Goal: Information Seeking & Learning: Find specific fact

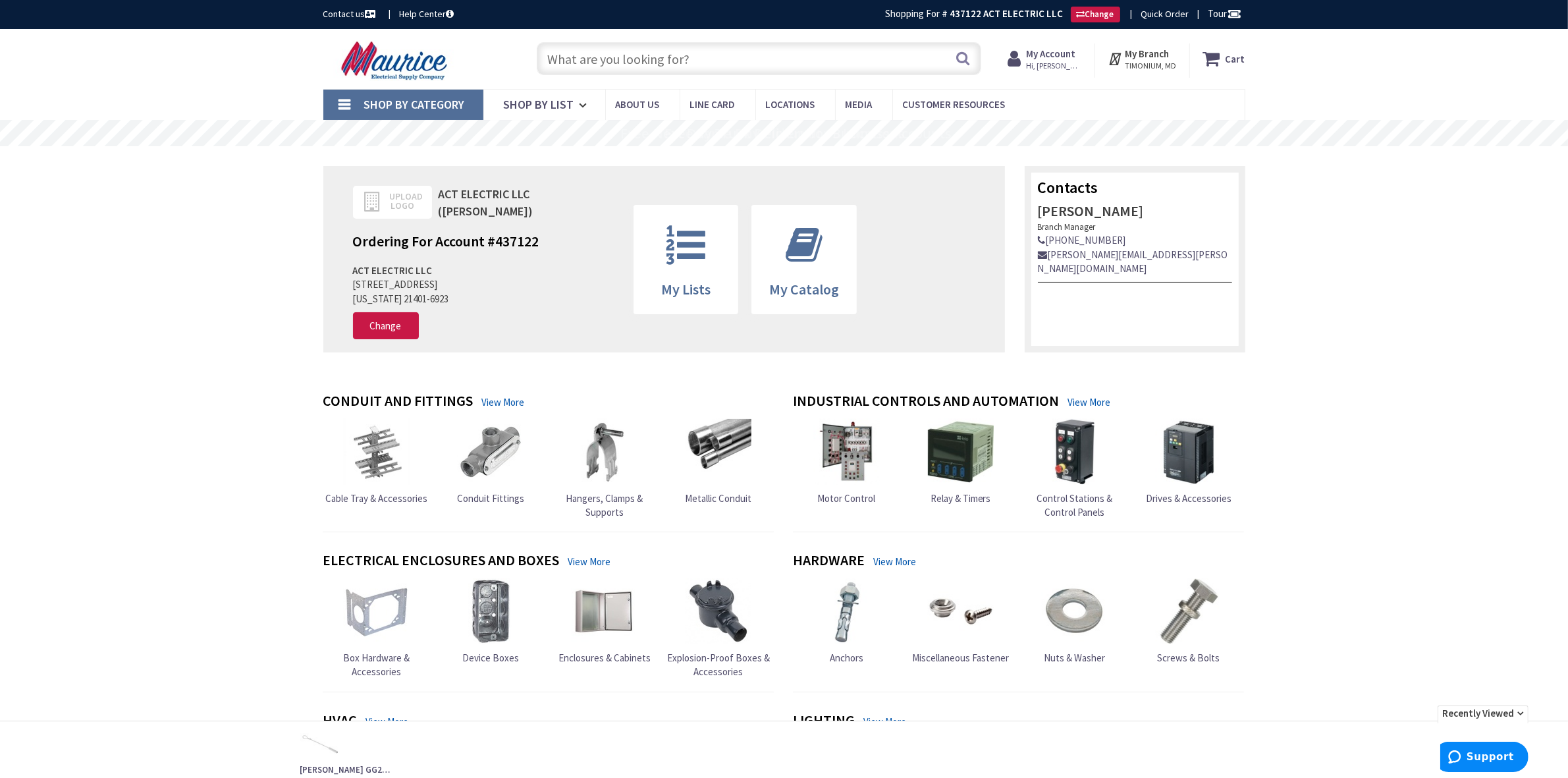
click at [1065, 59] on strong "My Account" at bounding box center [1051, 54] width 50 height 13
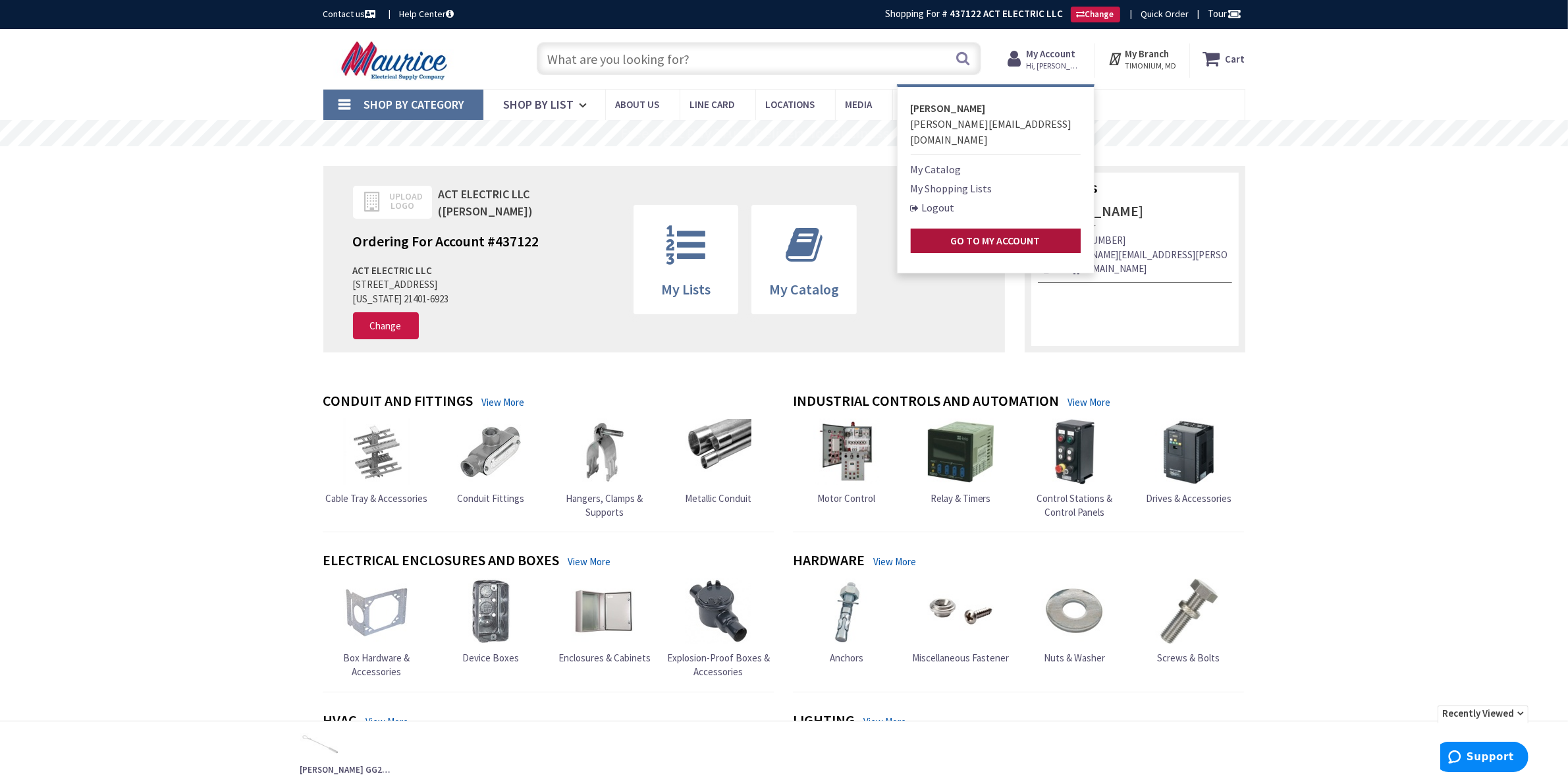
click at [973, 234] on strong "Go to My Account" at bounding box center [995, 241] width 89 height 13
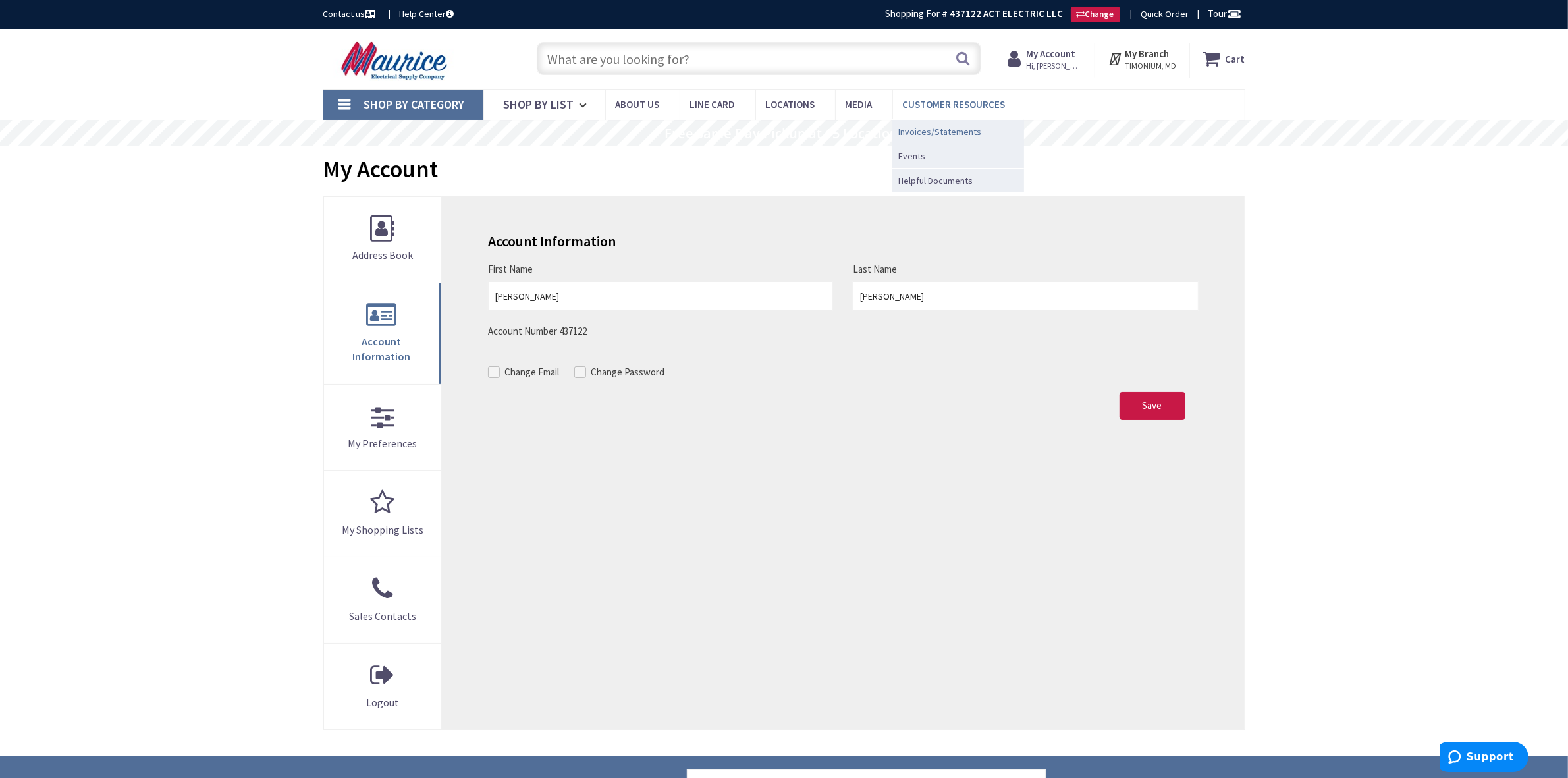
click at [929, 129] on span "Invoices/Statements" at bounding box center [940, 132] width 83 height 13
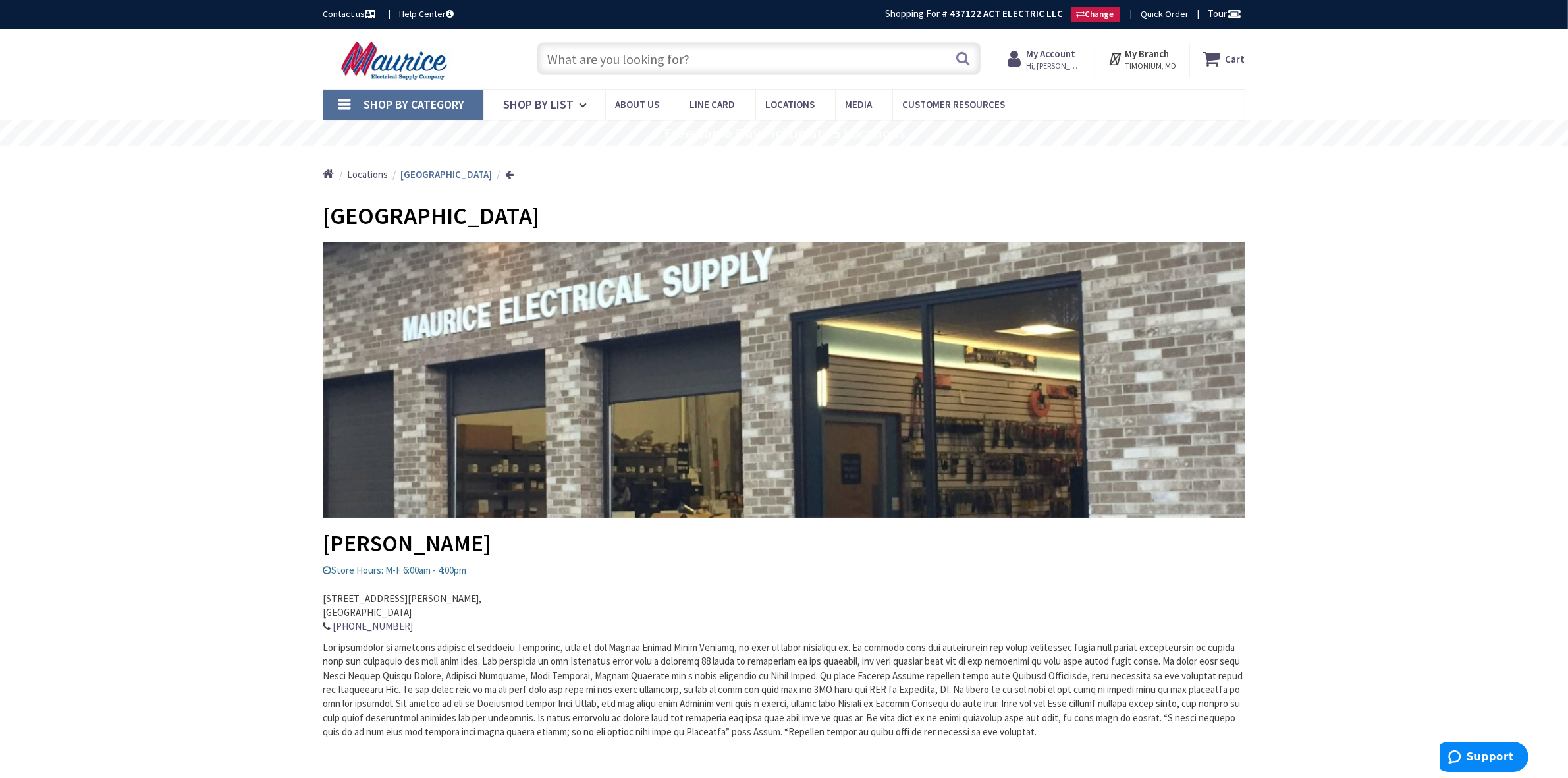
click at [789, 57] on input "text" at bounding box center [758, 59] width 444 height 33
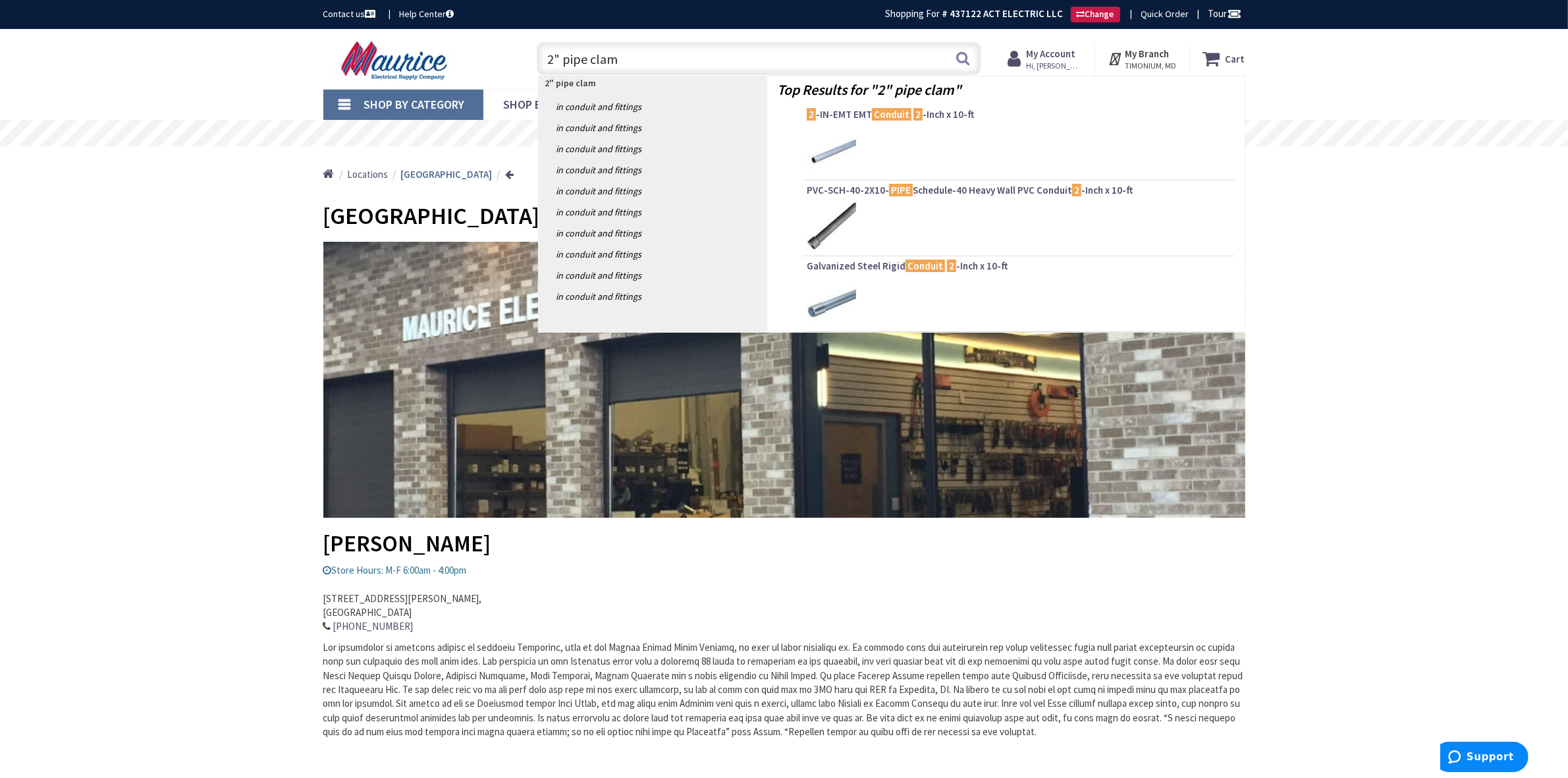
type input "2" pipe clamp"
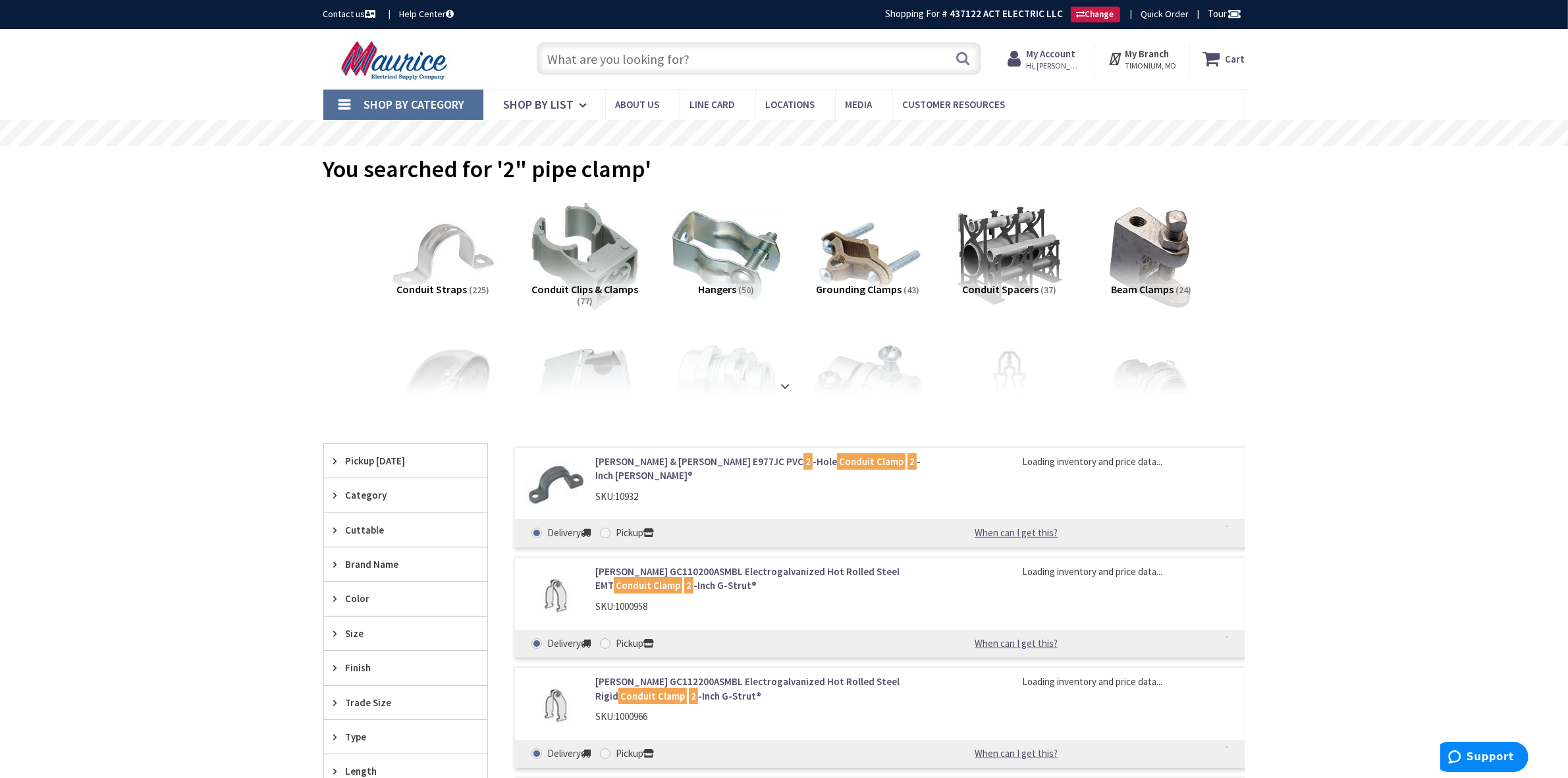
click at [853, 239] on img at bounding box center [868, 256] width 119 height 119
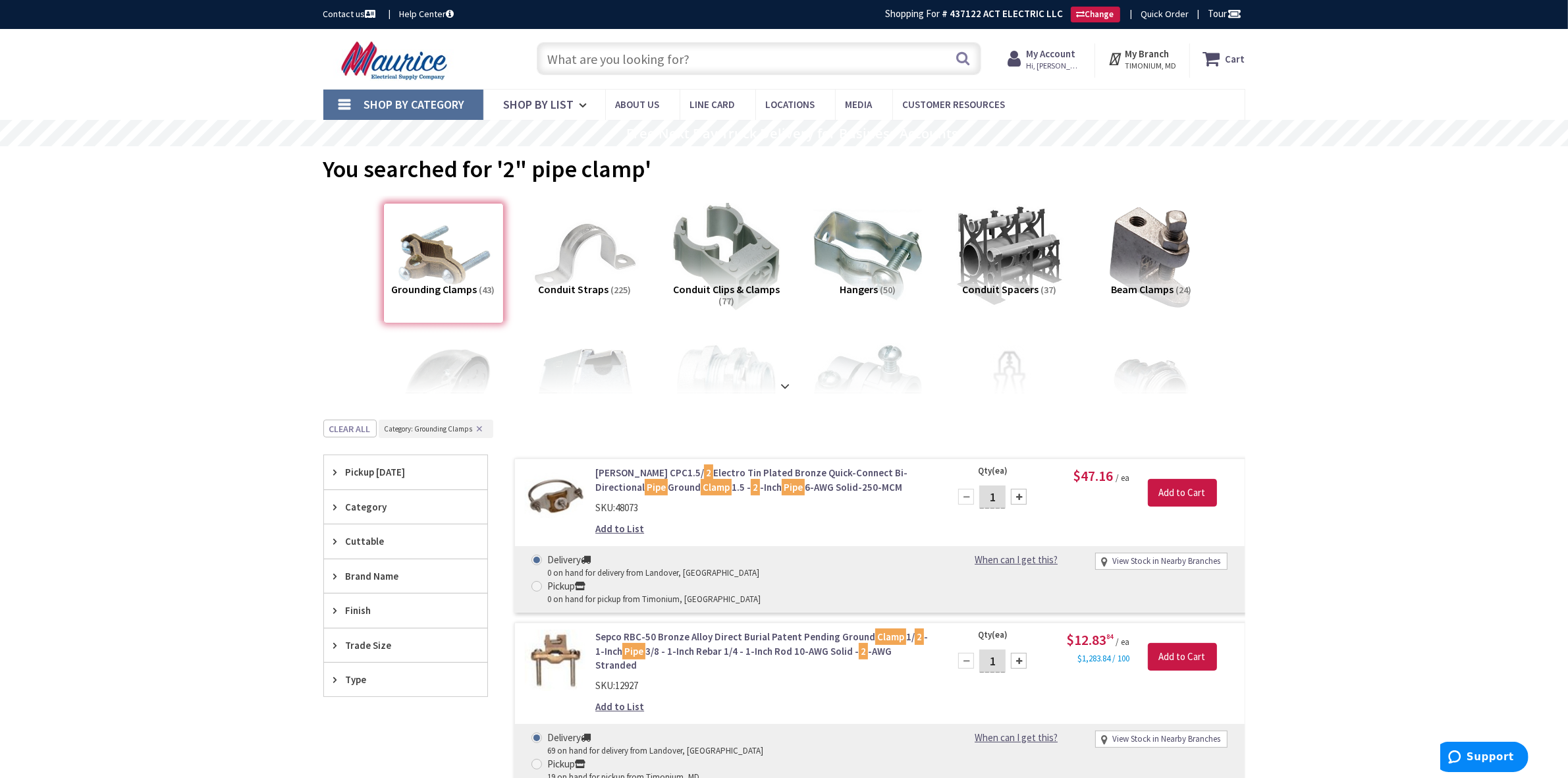
click at [626, 69] on input "text" at bounding box center [758, 59] width 444 height 33
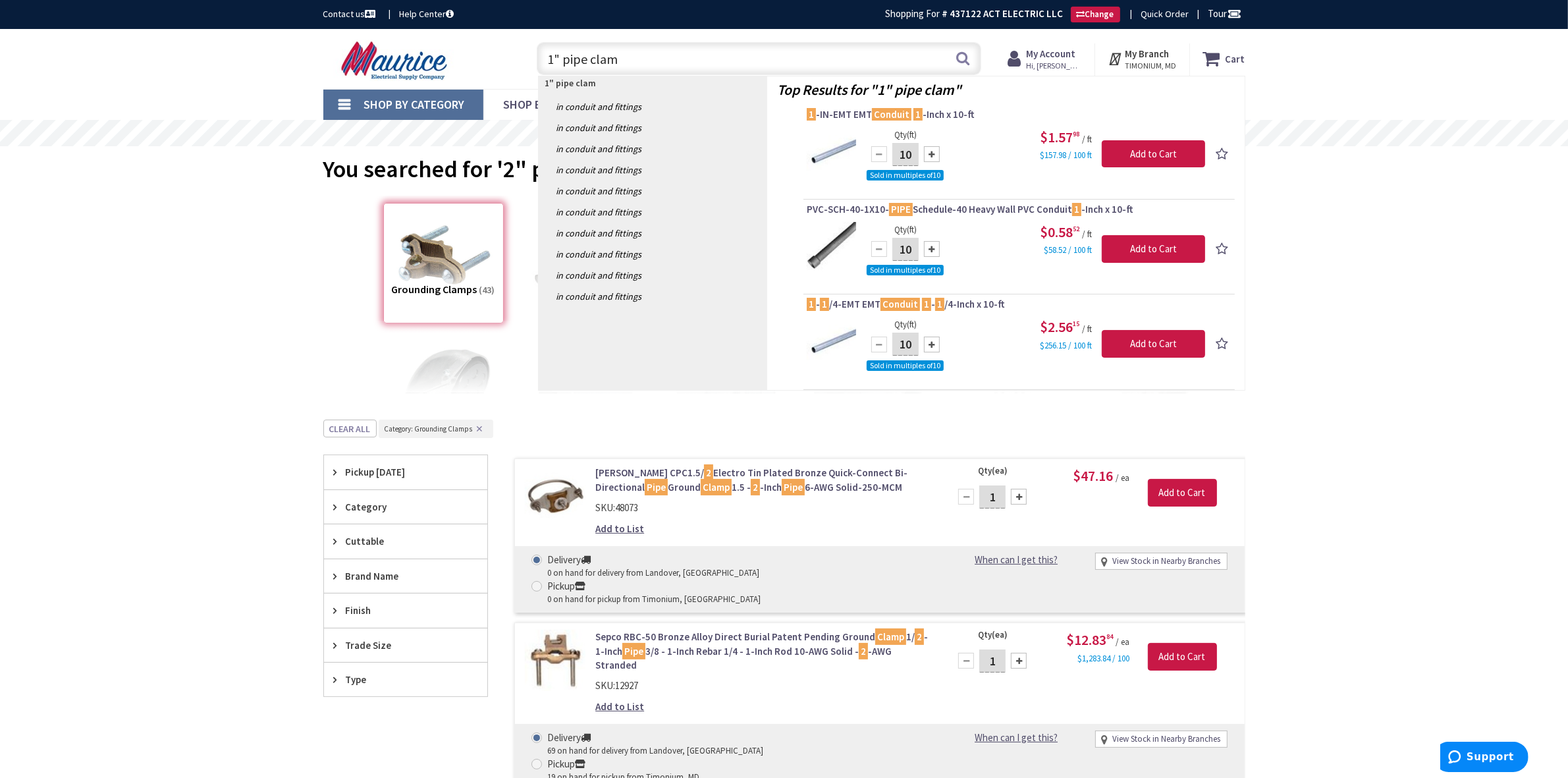
type input "1" pipe clamp"
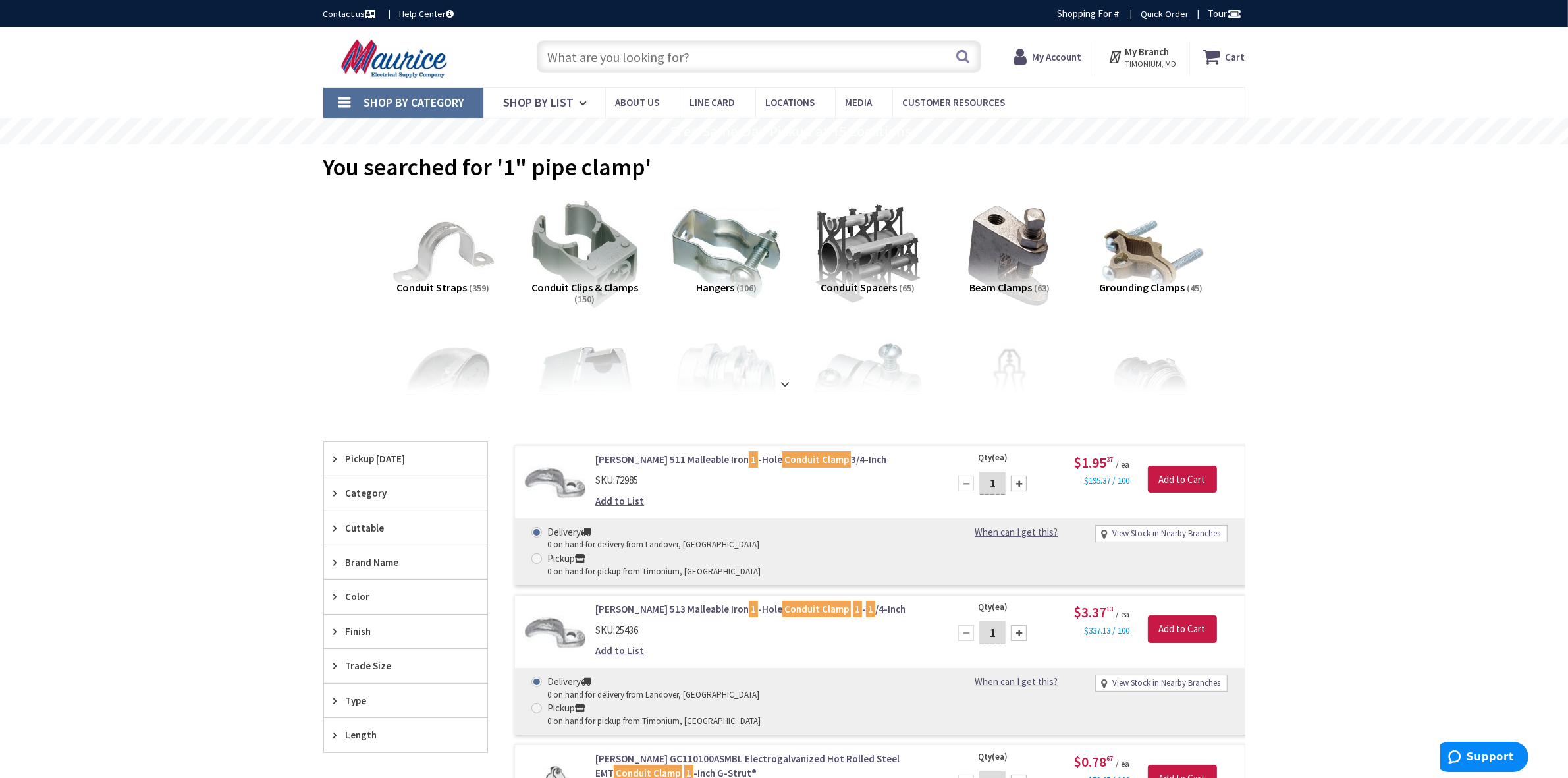
click at [1152, 241] on img at bounding box center [1151, 254] width 119 height 119
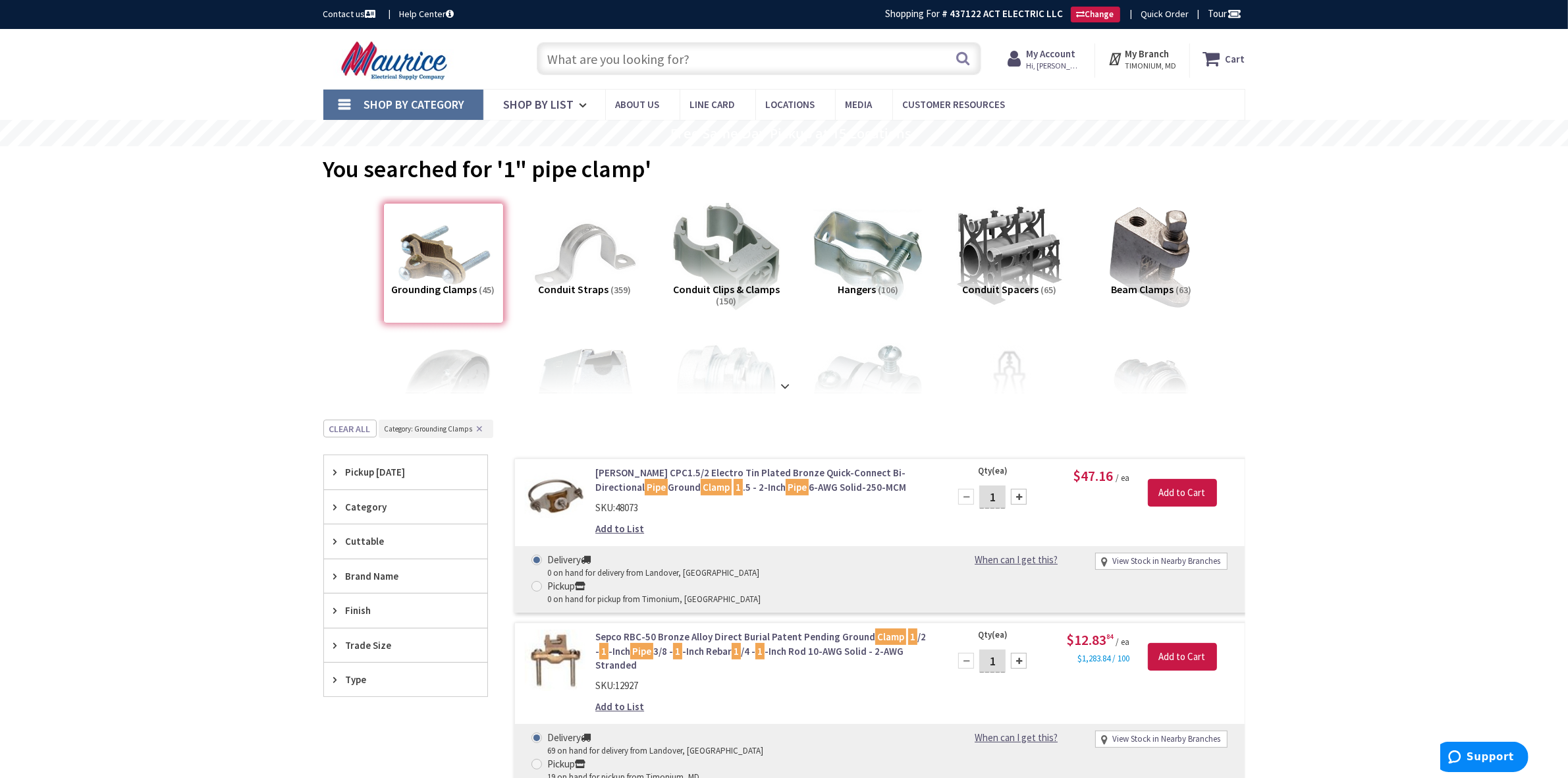
click at [708, 50] on input "text" at bounding box center [758, 59] width 444 height 33
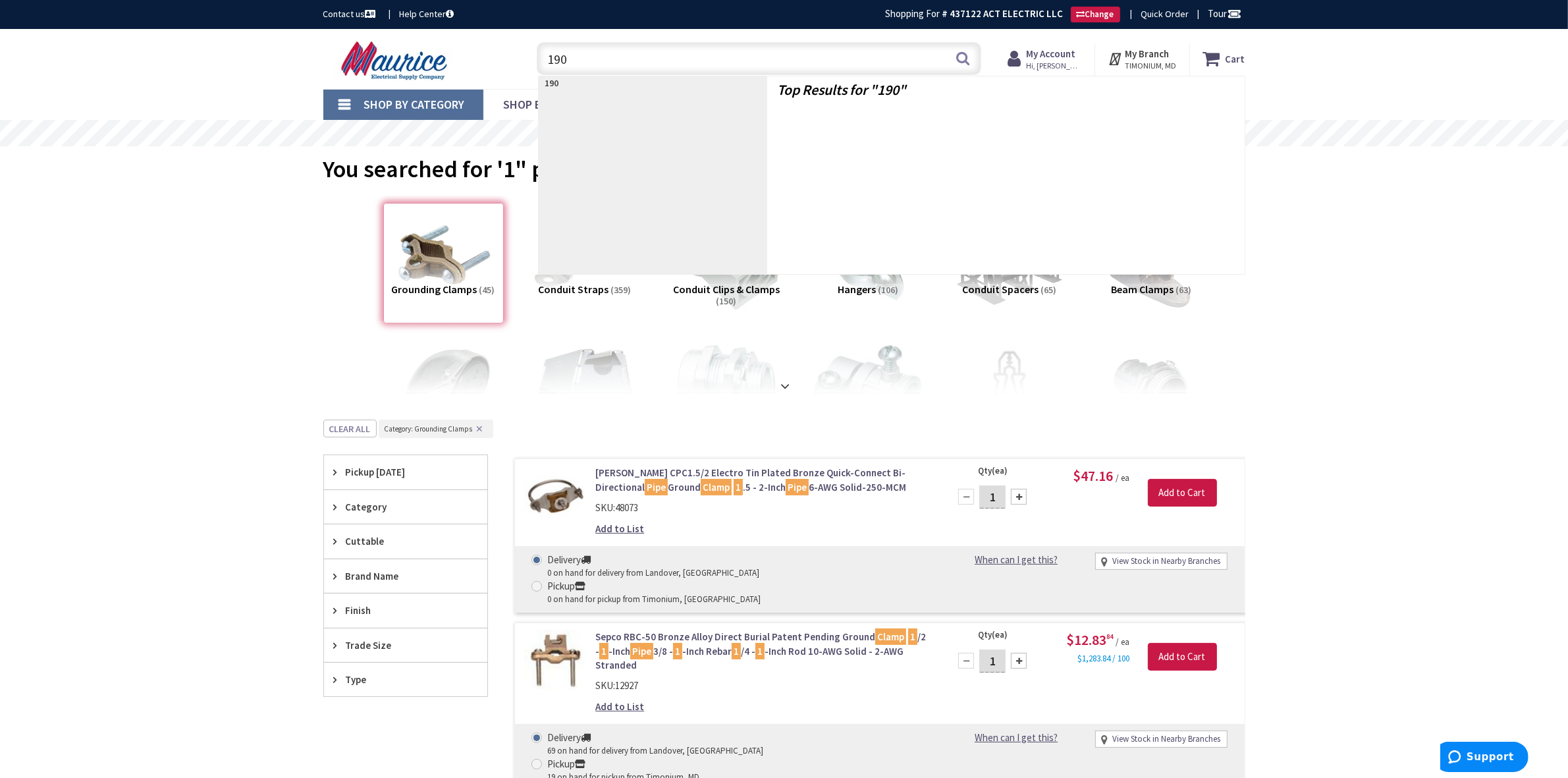
type input "1900"
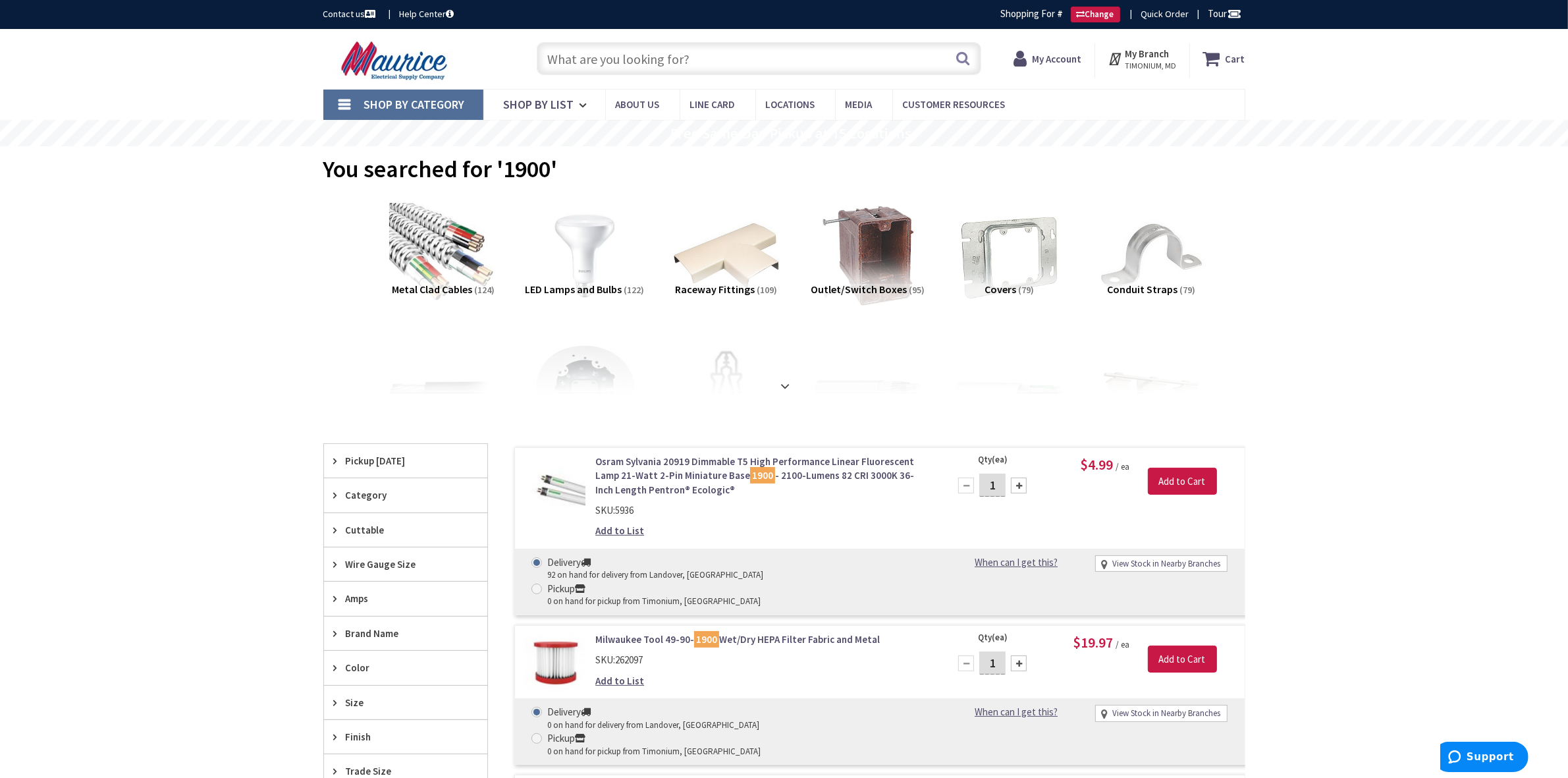
click at [558, 48] on input "text" at bounding box center [758, 59] width 444 height 33
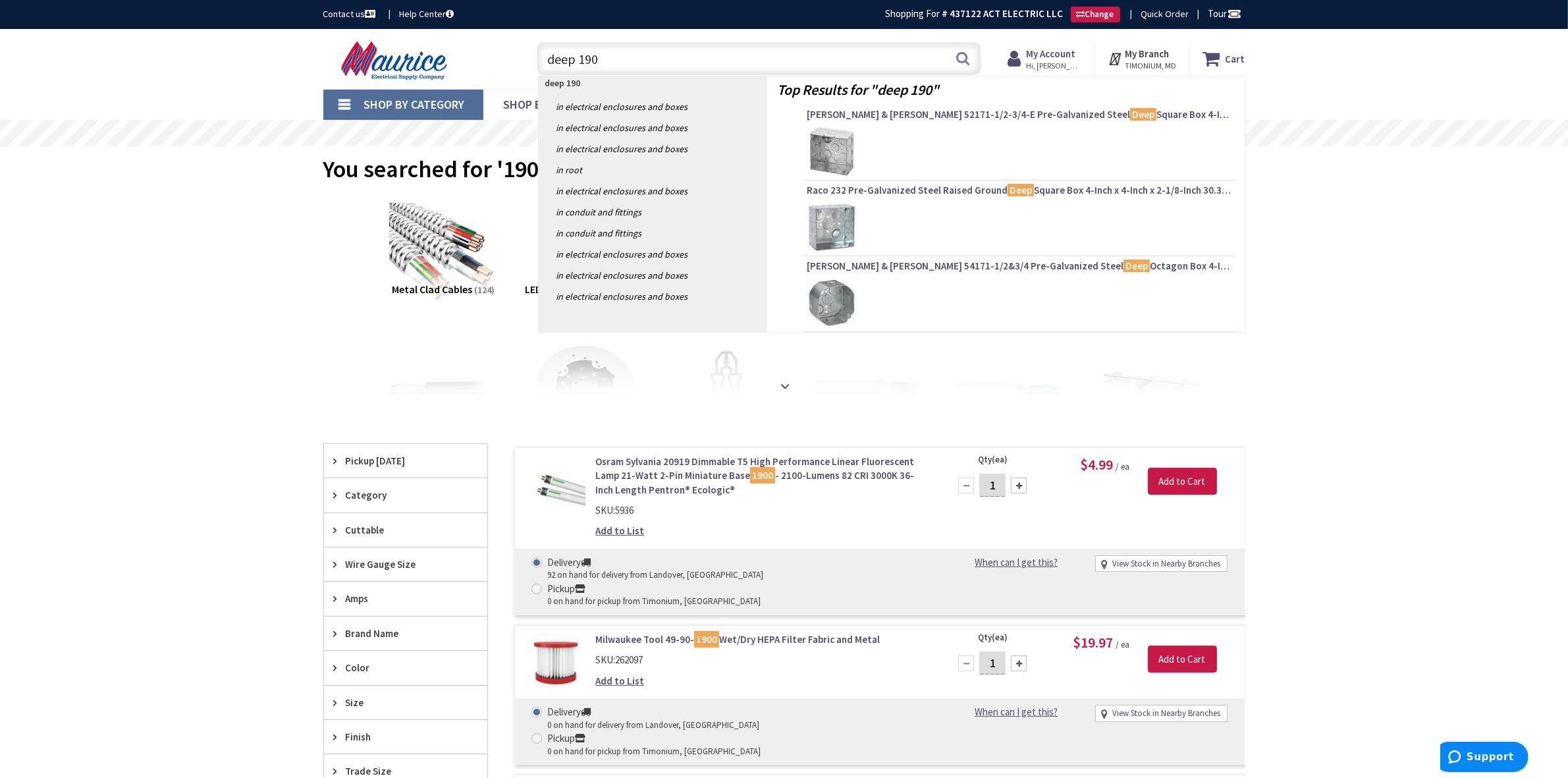
type input "deep 1900"
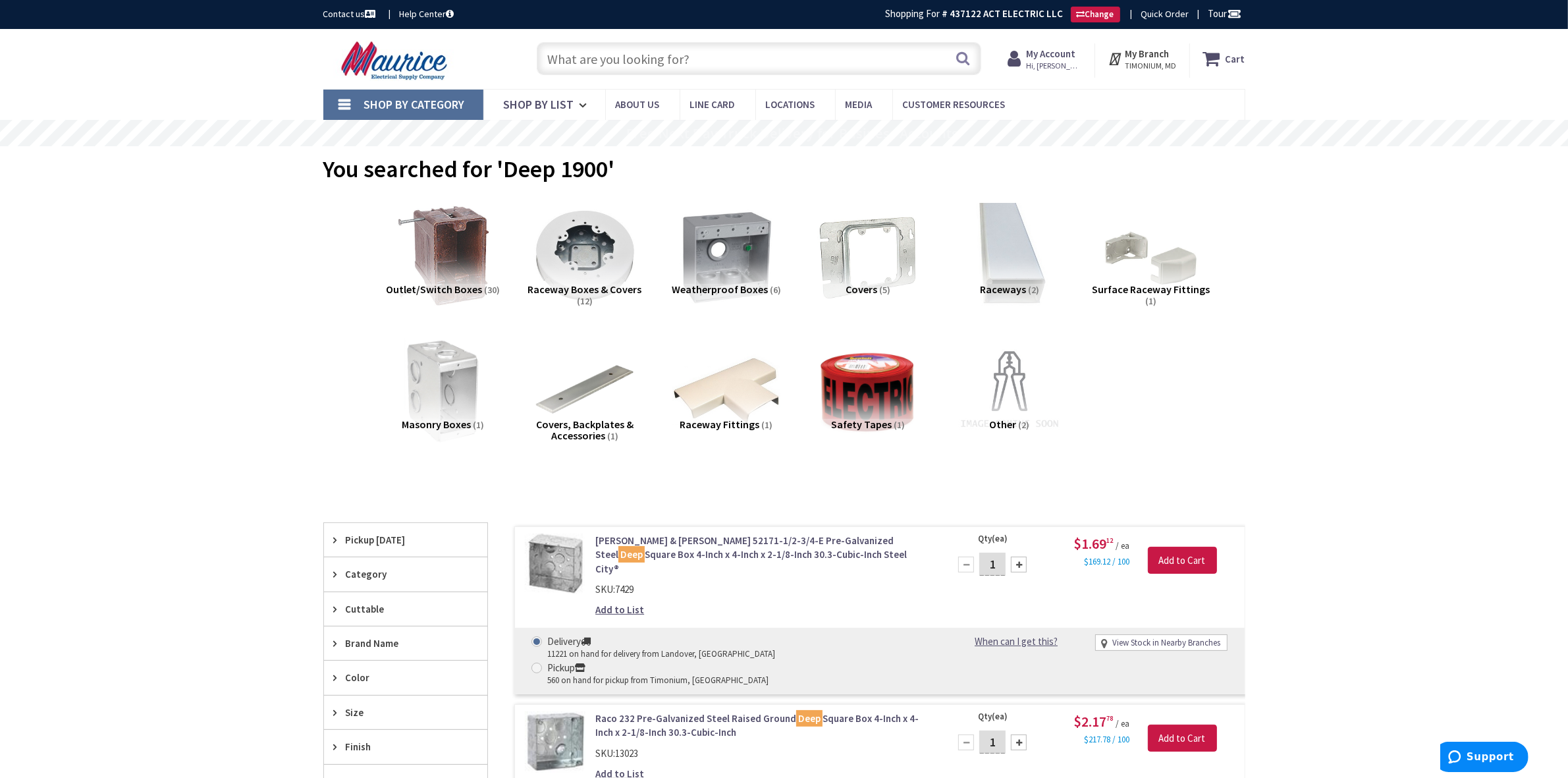
drag, startPoint x: 706, startPoint y: 60, endPoint x: 659, endPoint y: 64, distance: 47.2
click at [700, 60] on input "text" at bounding box center [758, 59] width 444 height 33
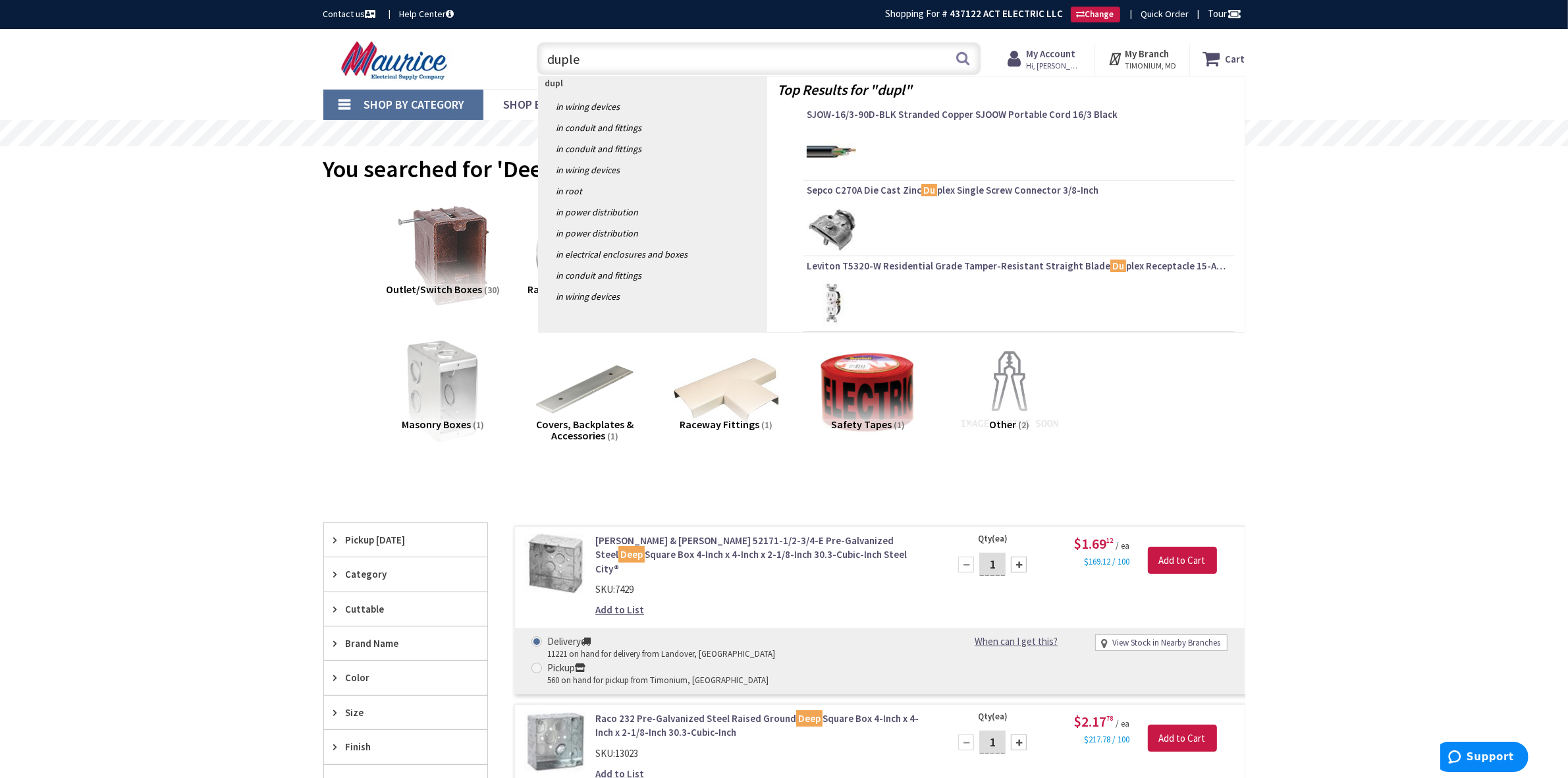
type input "duplex"
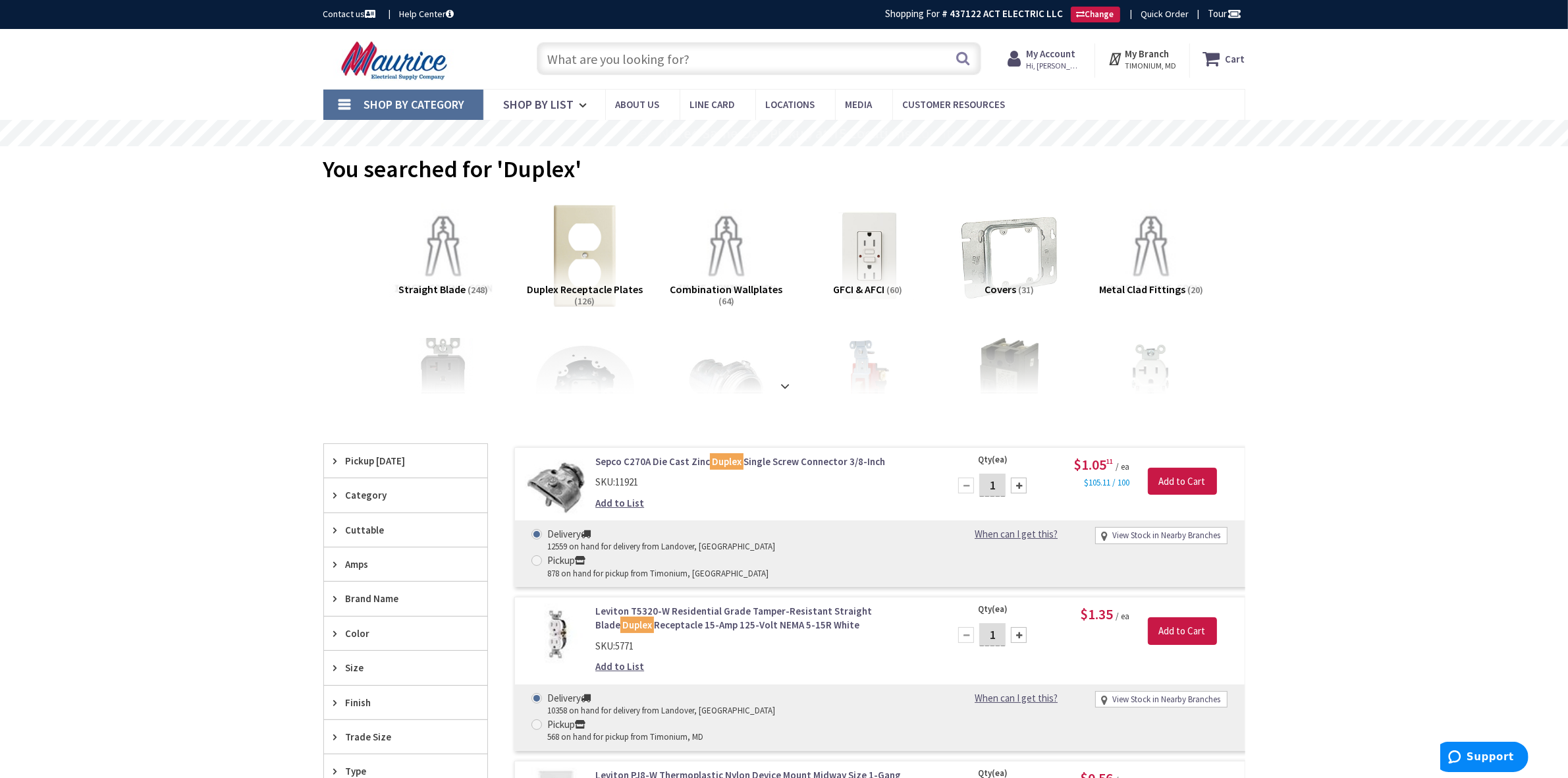
click at [636, 63] on input "text" at bounding box center [758, 59] width 444 height 33
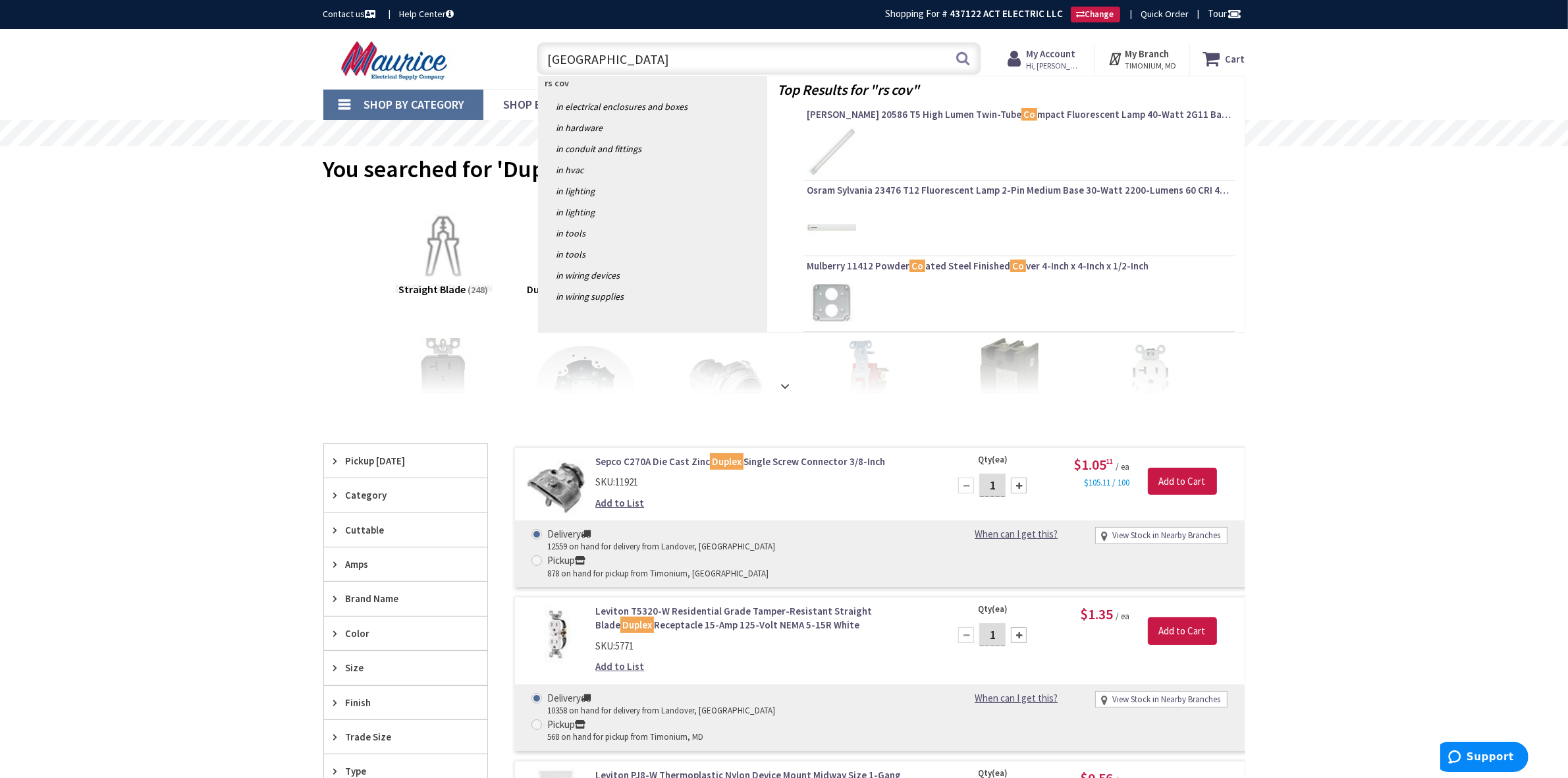
type input "rs cover"
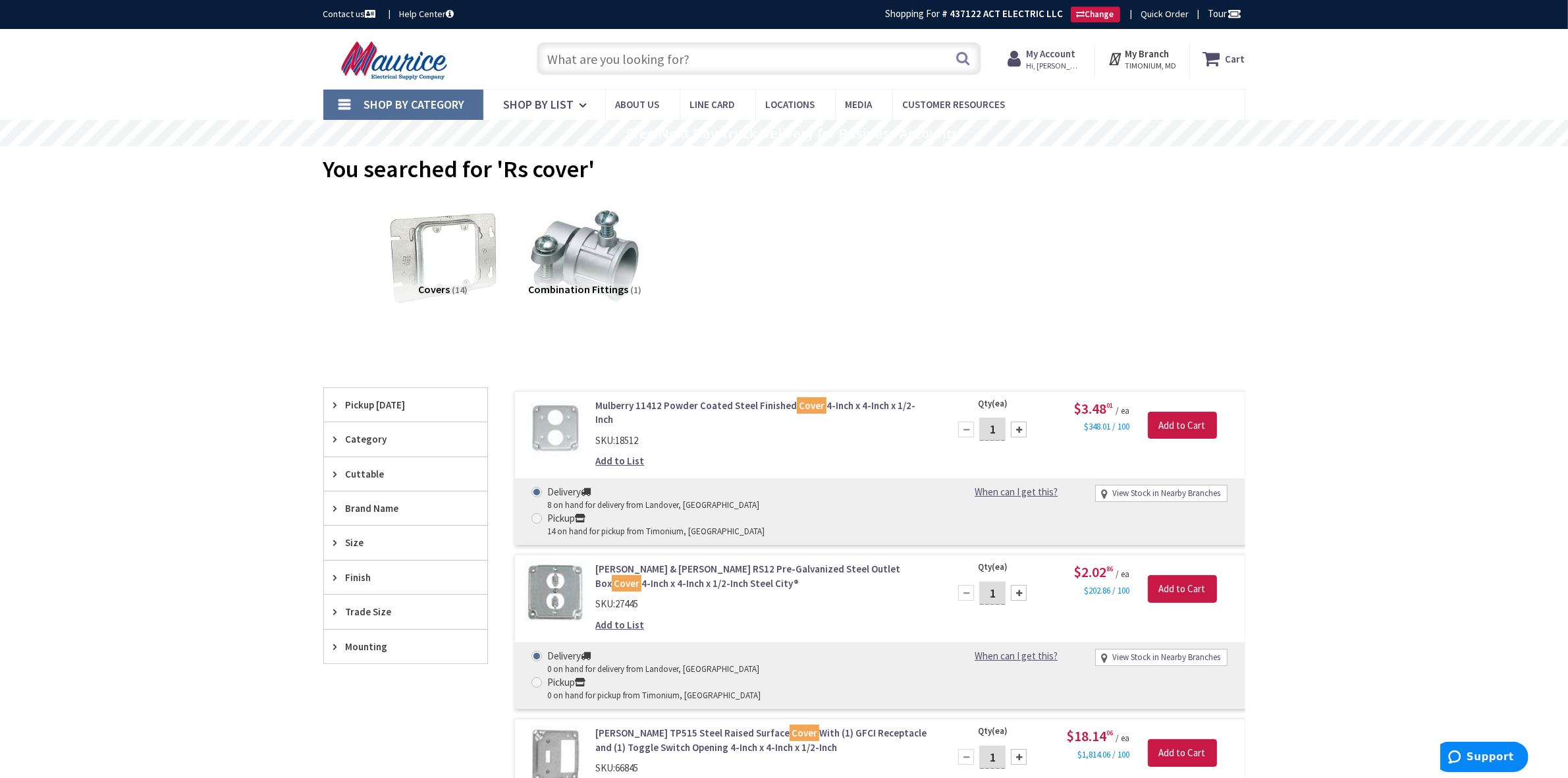
click at [478, 274] on img at bounding box center [443, 256] width 119 height 119
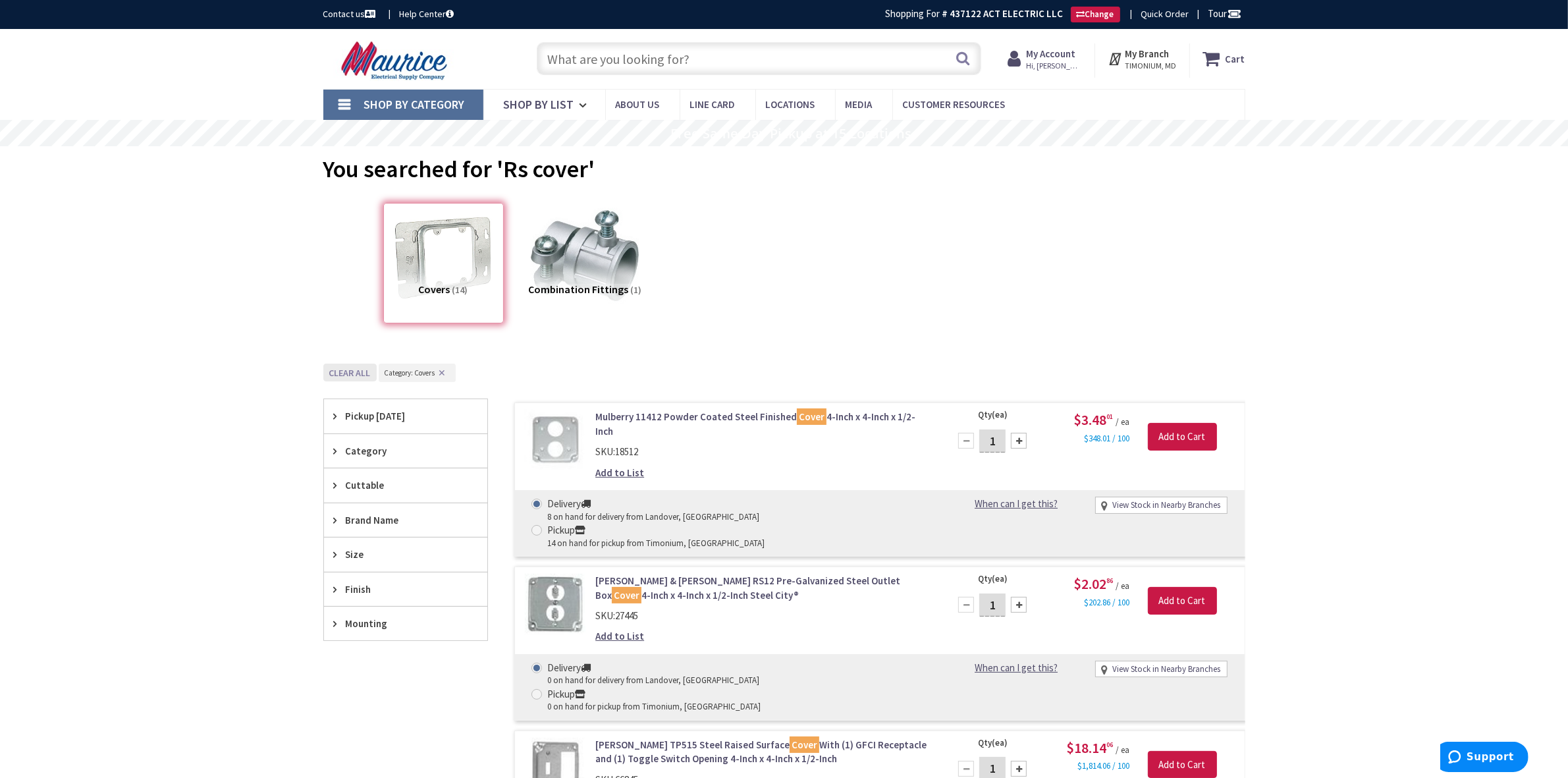
click at [337, 374] on button "Clear all" at bounding box center [350, 372] width 54 height 18
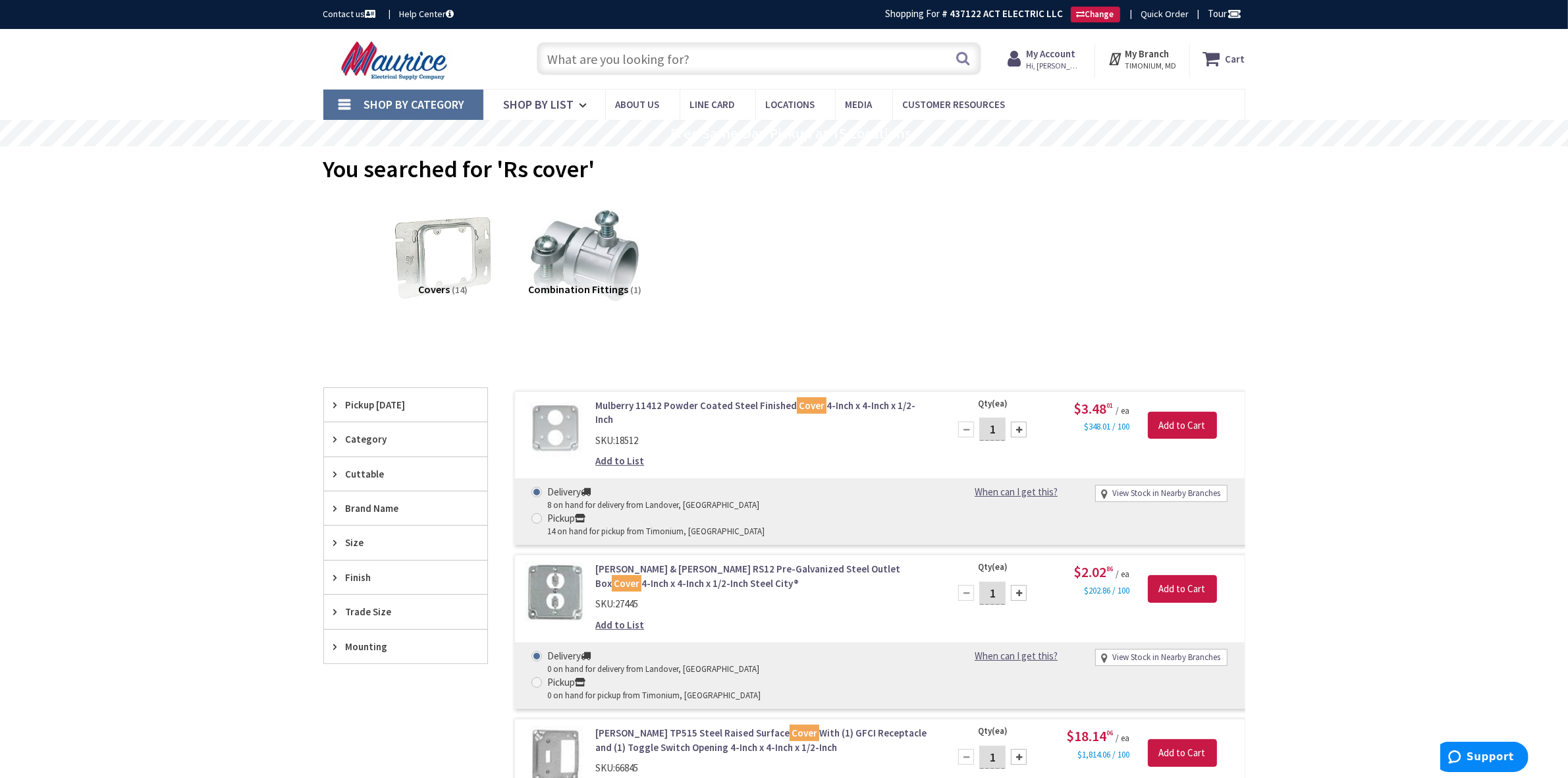
click at [598, 55] on input "text" at bounding box center [758, 59] width 444 height 33
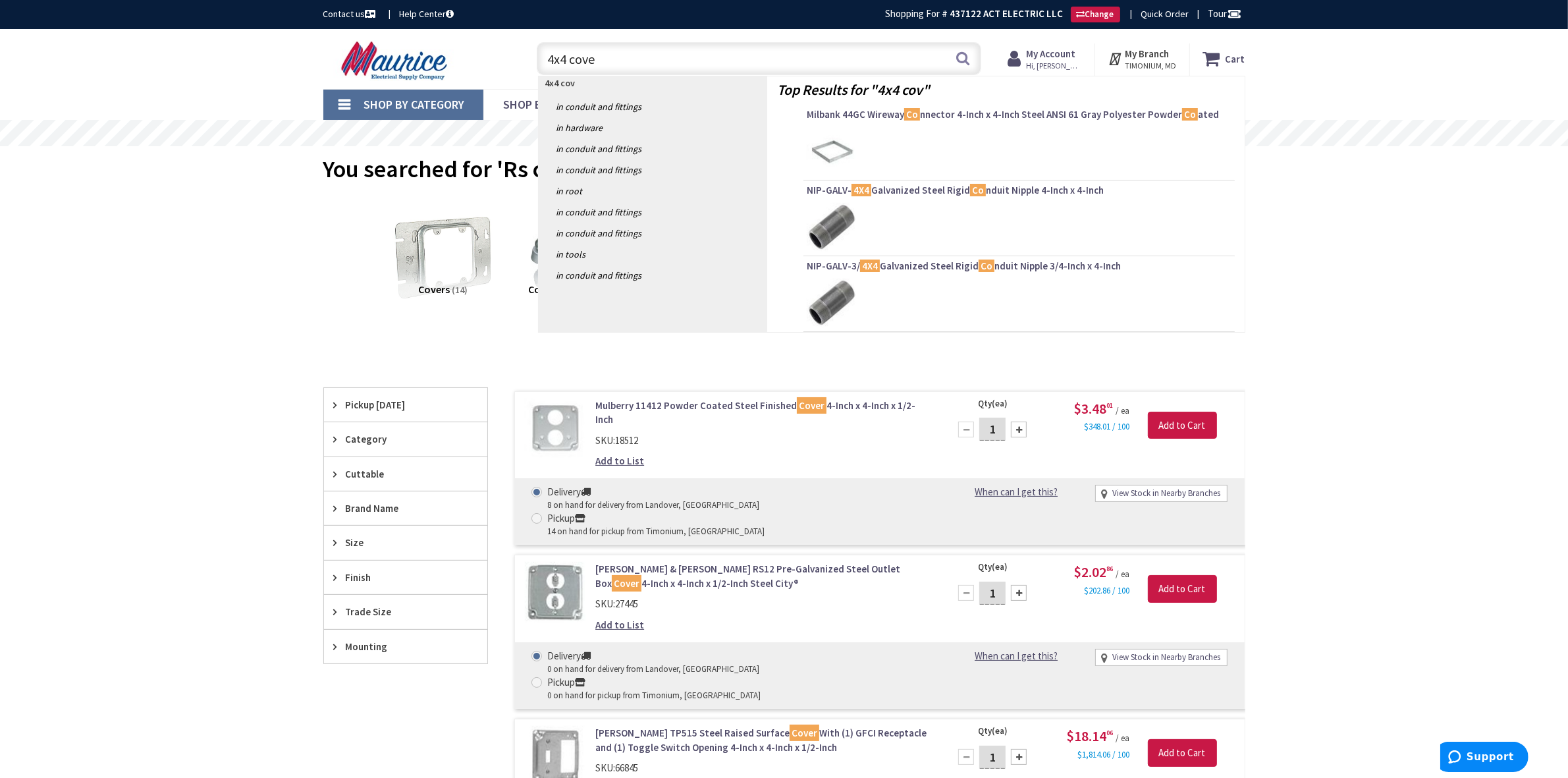
type input "4x4 cover"
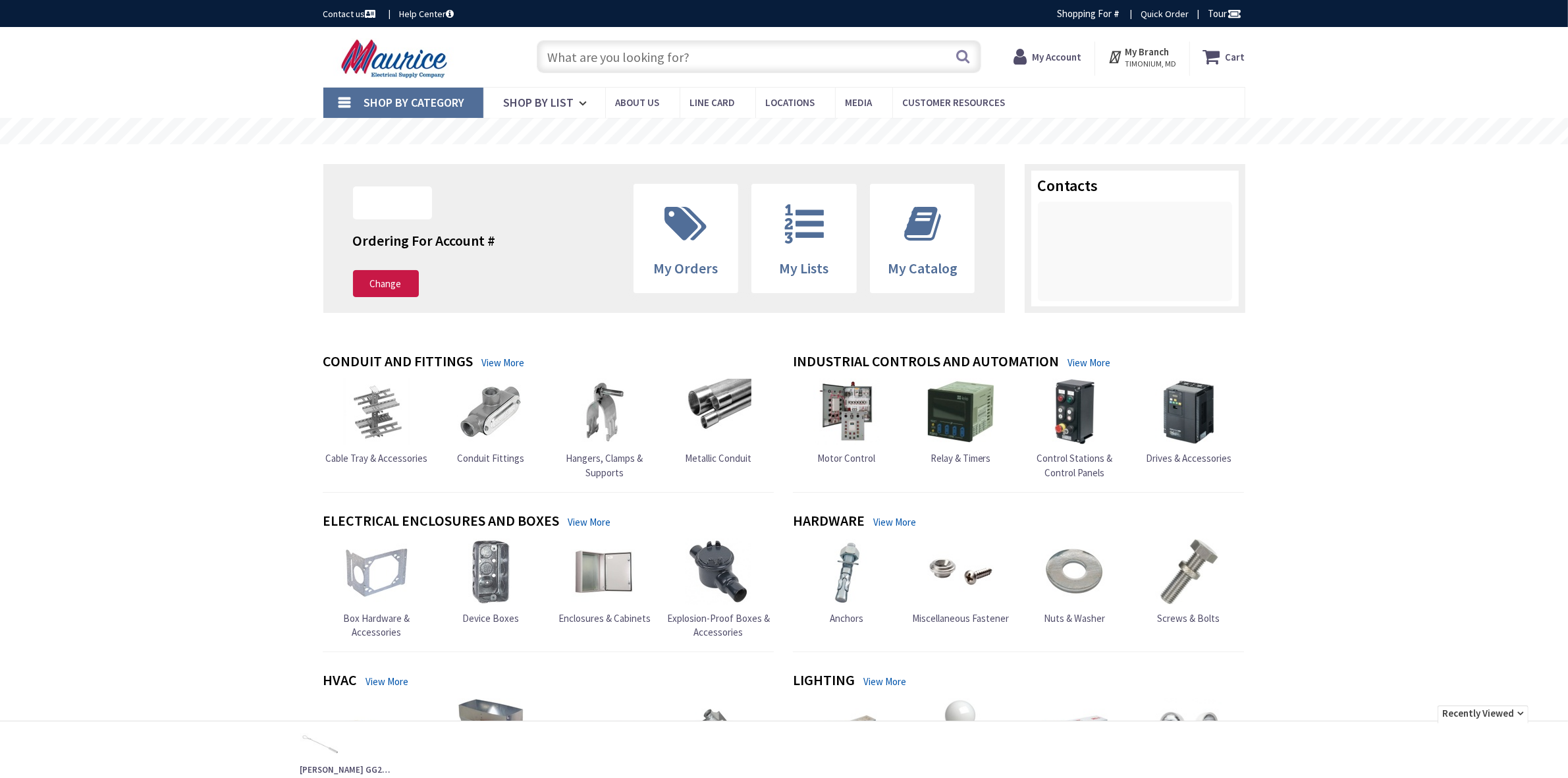
click at [607, 61] on input "text" at bounding box center [758, 57] width 444 height 33
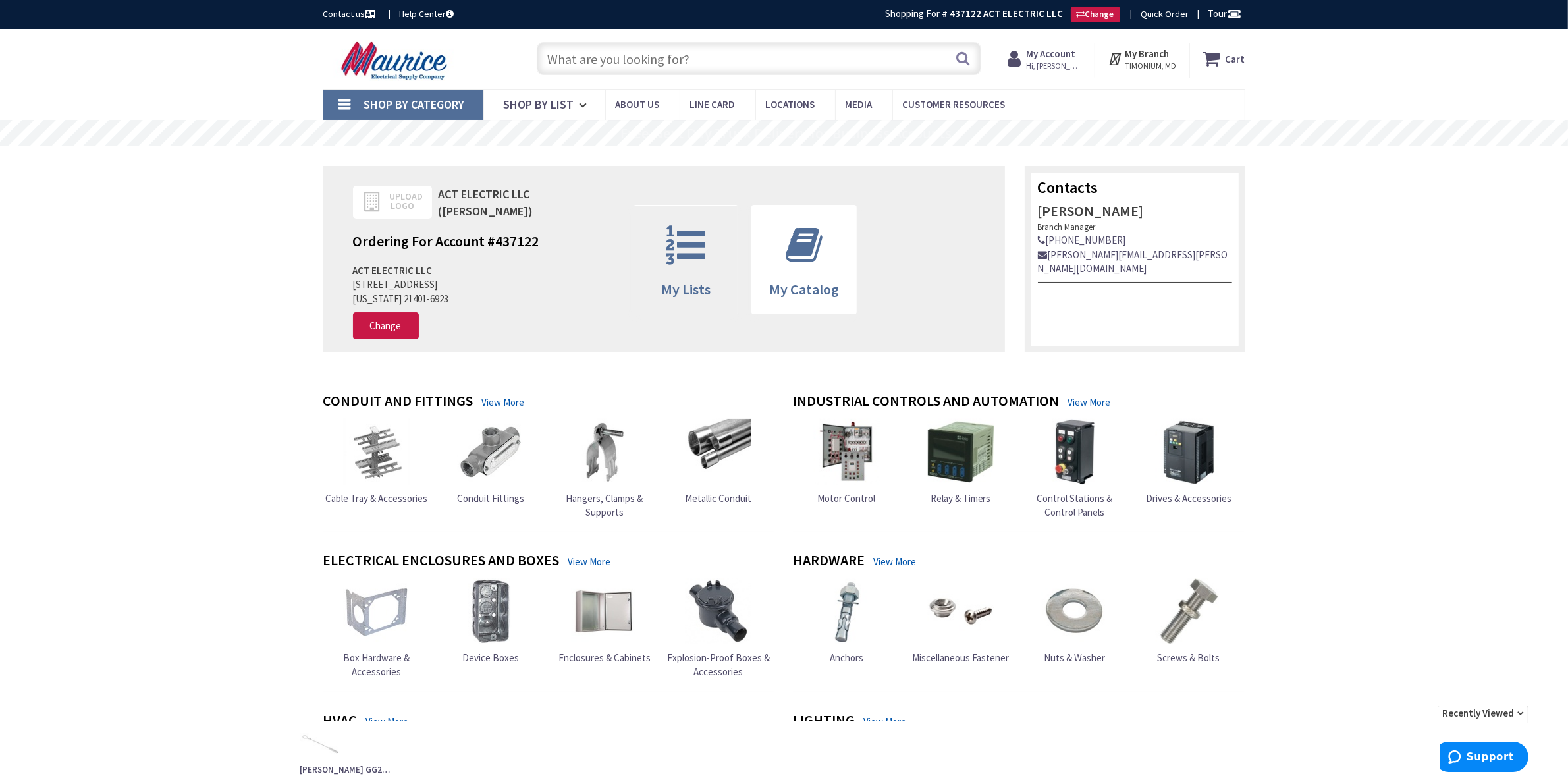
click at [719, 272] on span at bounding box center [686, 245] width 84 height 59
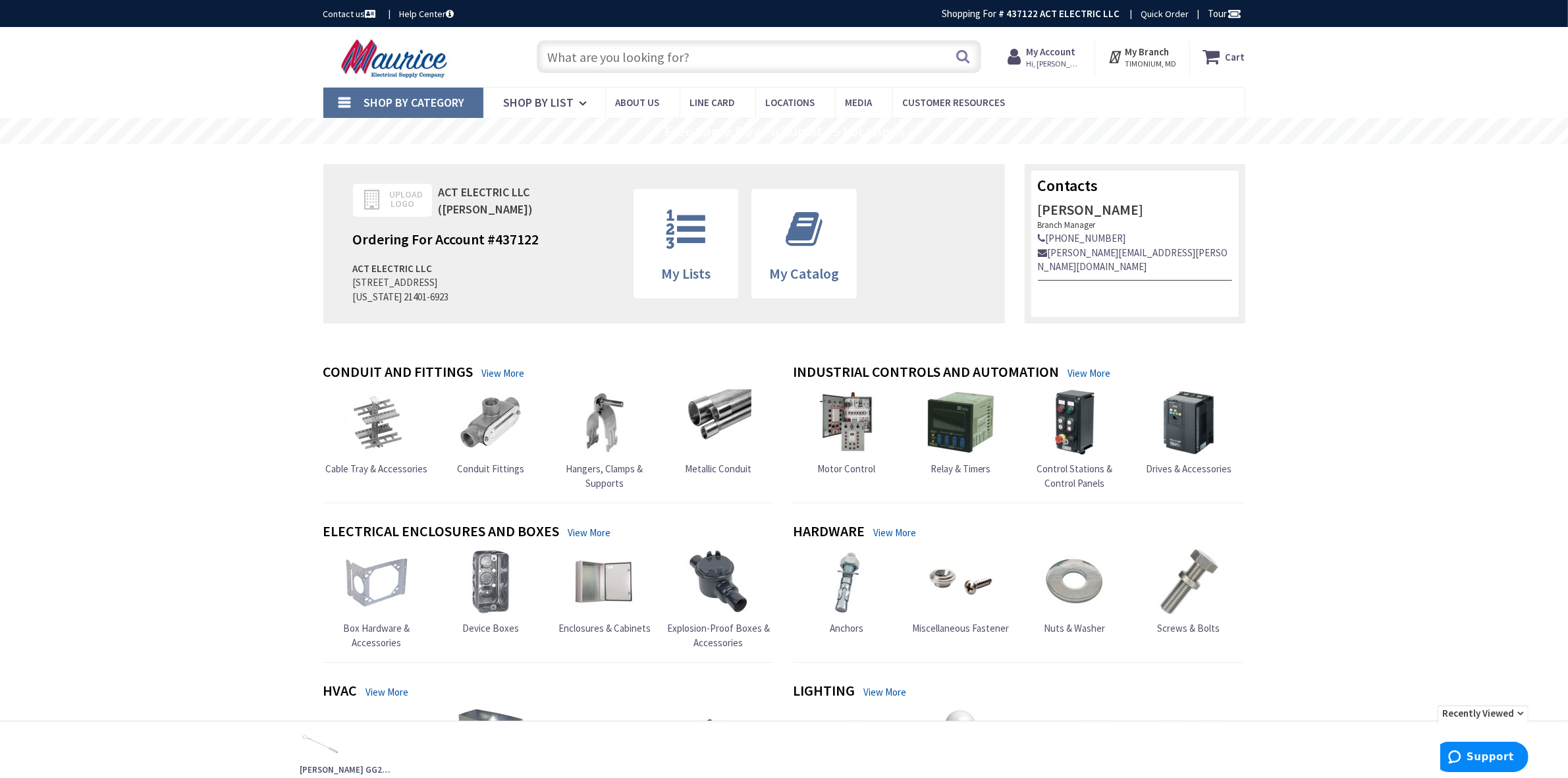
click at [570, 60] on input "text" at bounding box center [758, 57] width 444 height 33
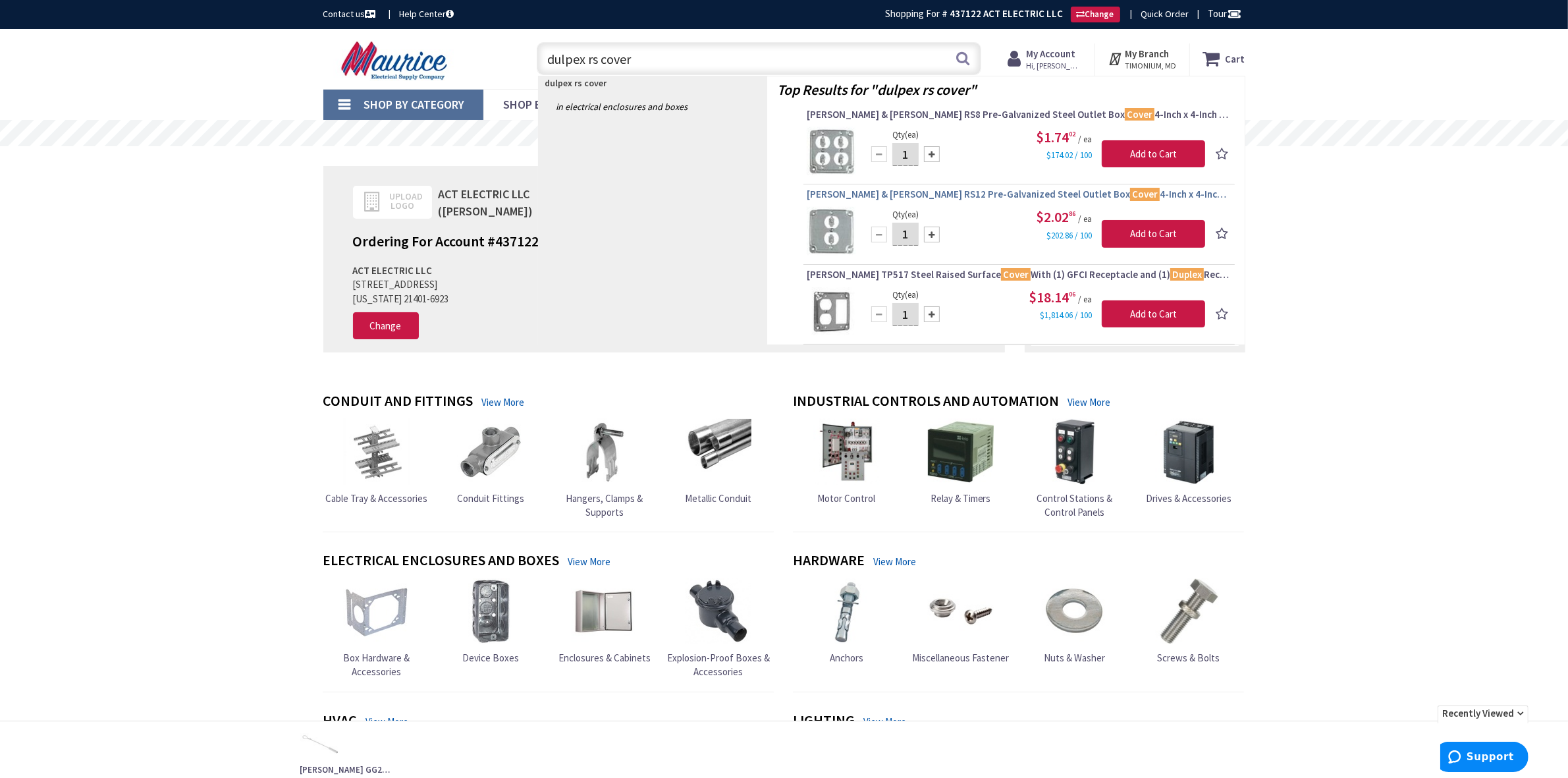
type input "dulpex rs cover"
click at [856, 193] on span "Thomas & Betts RS12 Pre-Galvanized Steel Outlet Box Cover 4-Inch x 4-Inch x 1/2…" at bounding box center [1019, 194] width 425 height 13
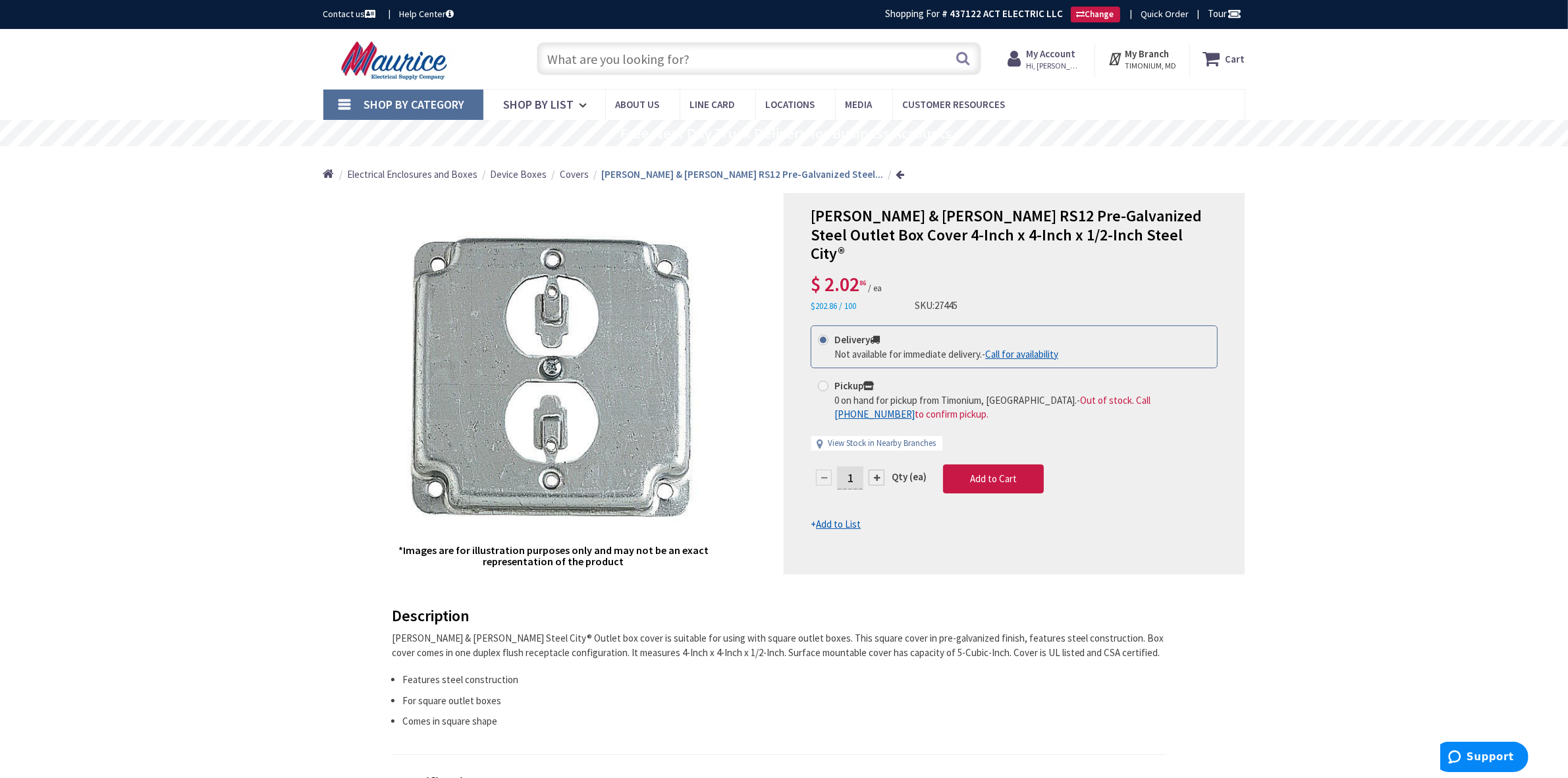
click at [622, 54] on input "text" at bounding box center [758, 59] width 444 height 33
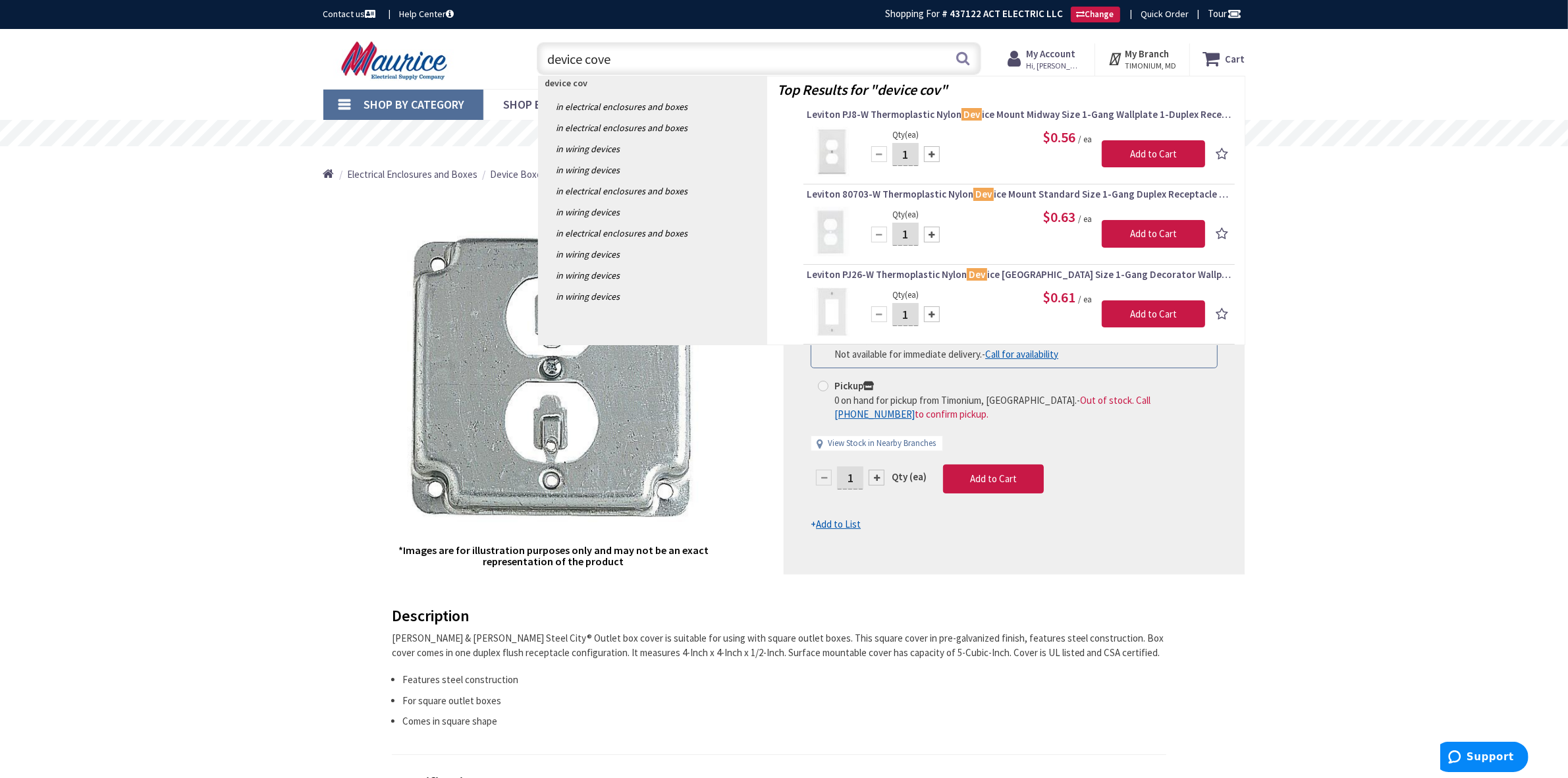
type input "device cover"
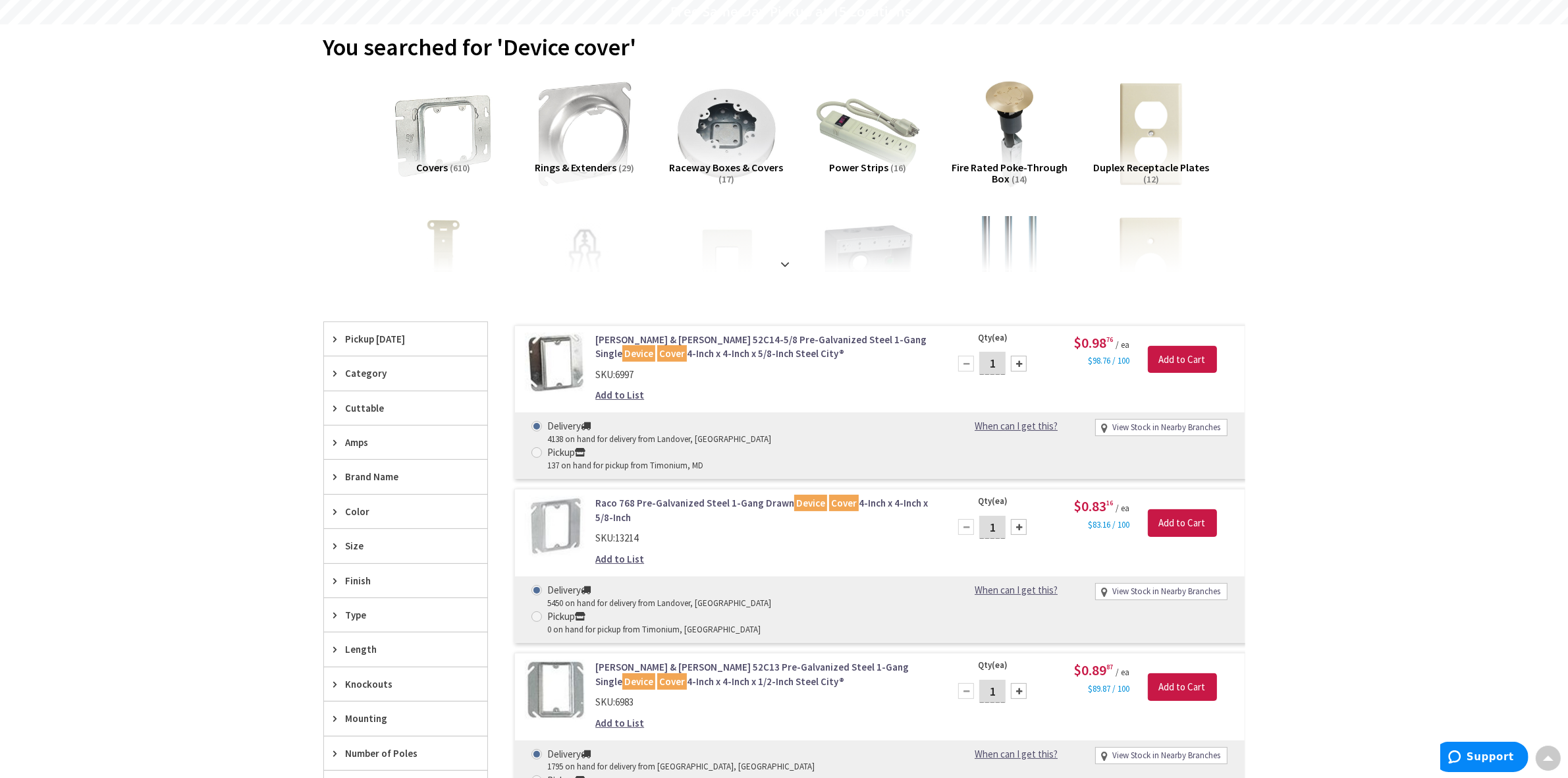
scroll to position [2, 0]
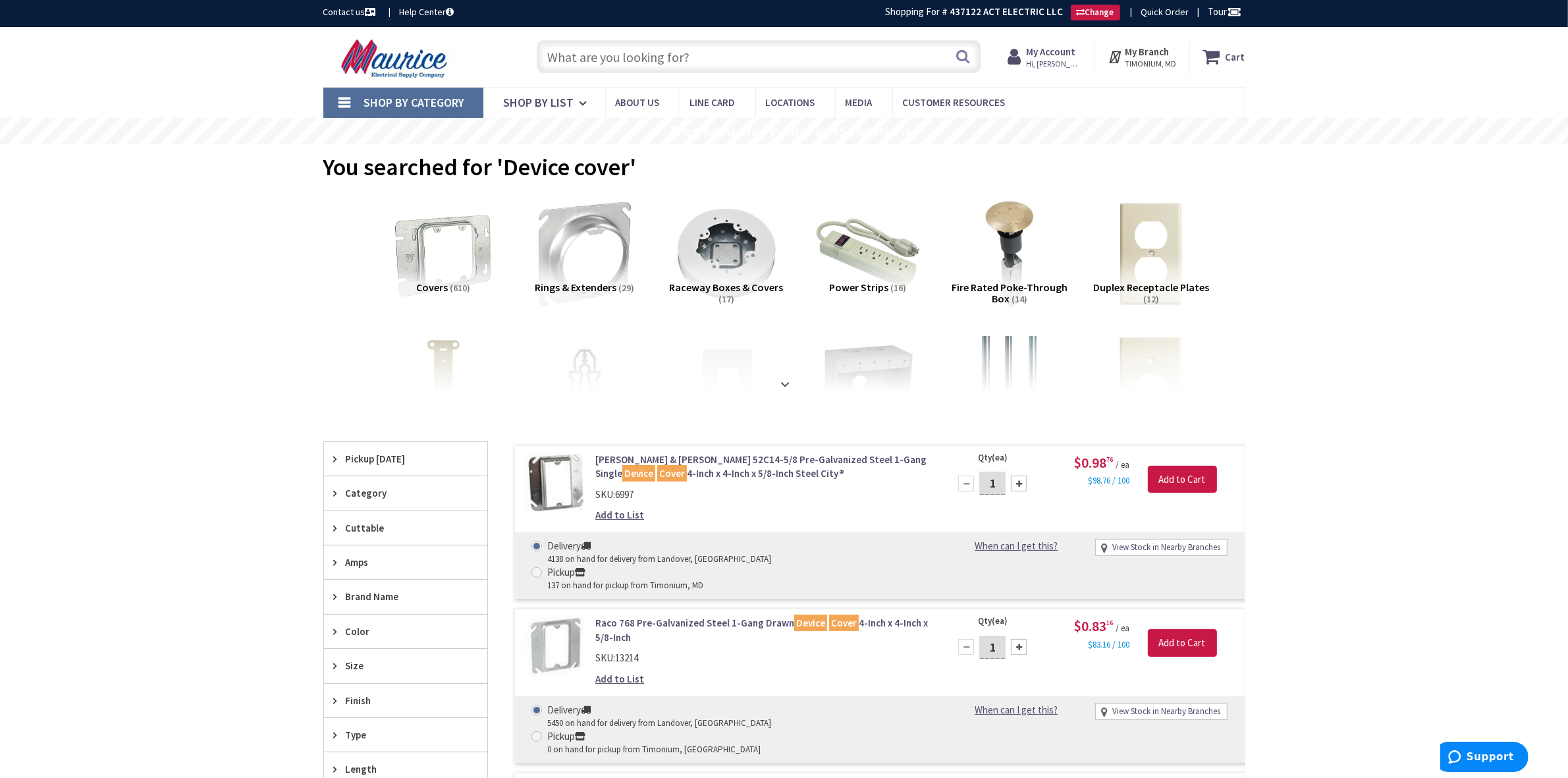
click at [380, 465] on span "Pickup [DATE]" at bounding box center [399, 459] width 107 height 14
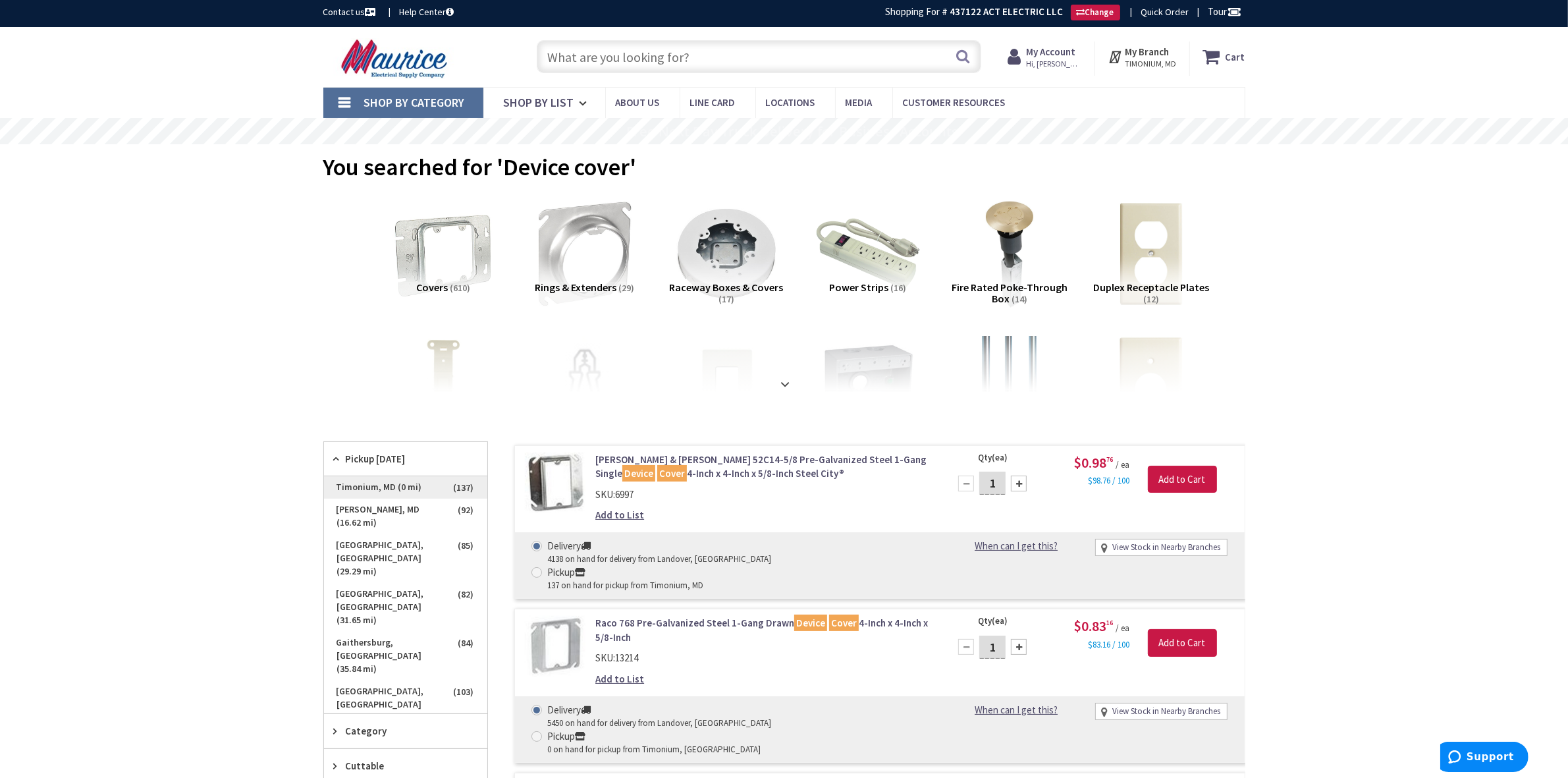
click at [421, 488] on span "Timonium, MD (0 mi)" at bounding box center [405, 488] width 164 height 23
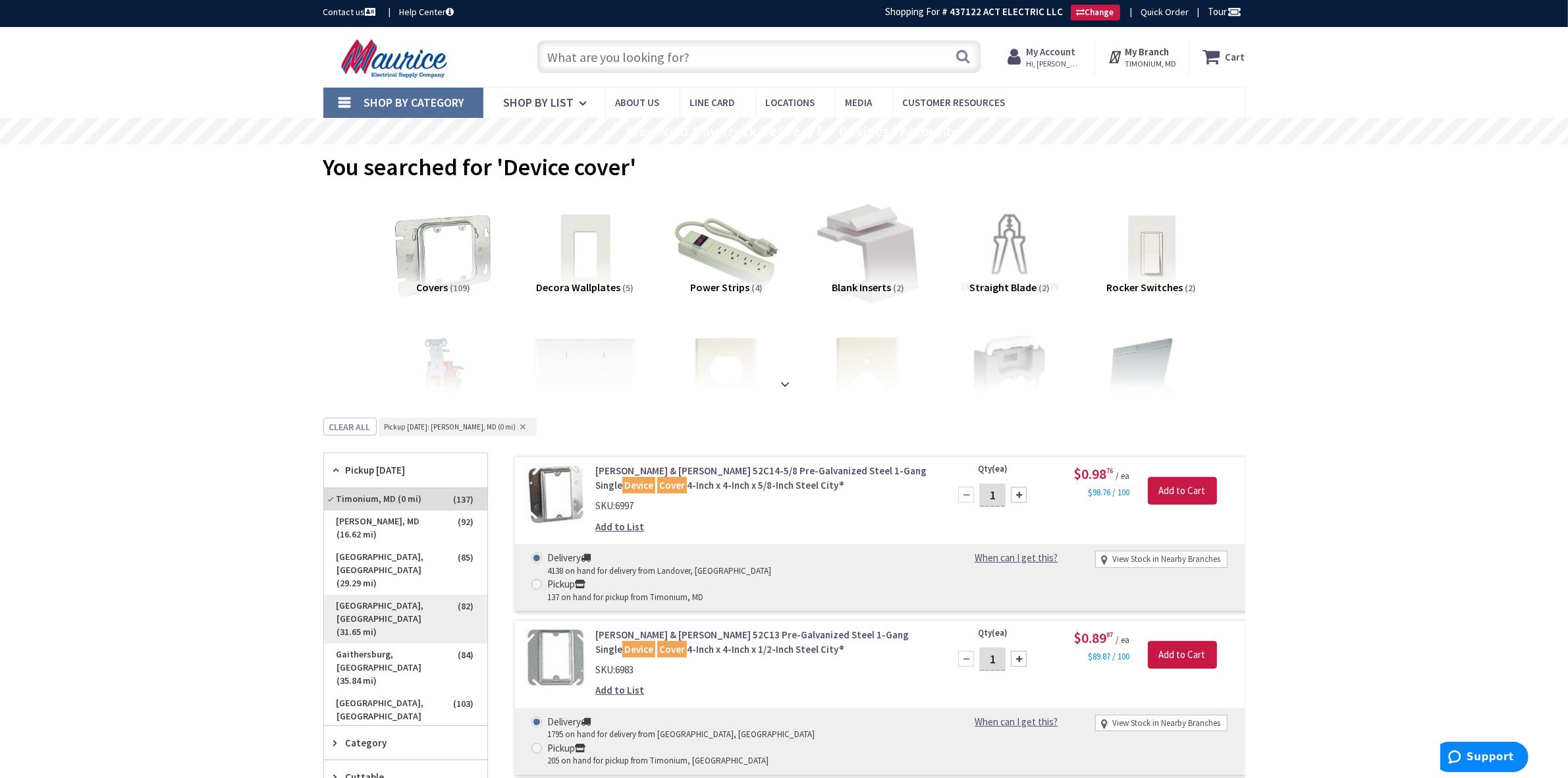
click at [360, 595] on span "[GEOGRAPHIC_DATA], [GEOGRAPHIC_DATA] (31.65 mi)" at bounding box center [405, 620] width 164 height 49
click at [622, 58] on input "text" at bounding box center [758, 57] width 444 height 33
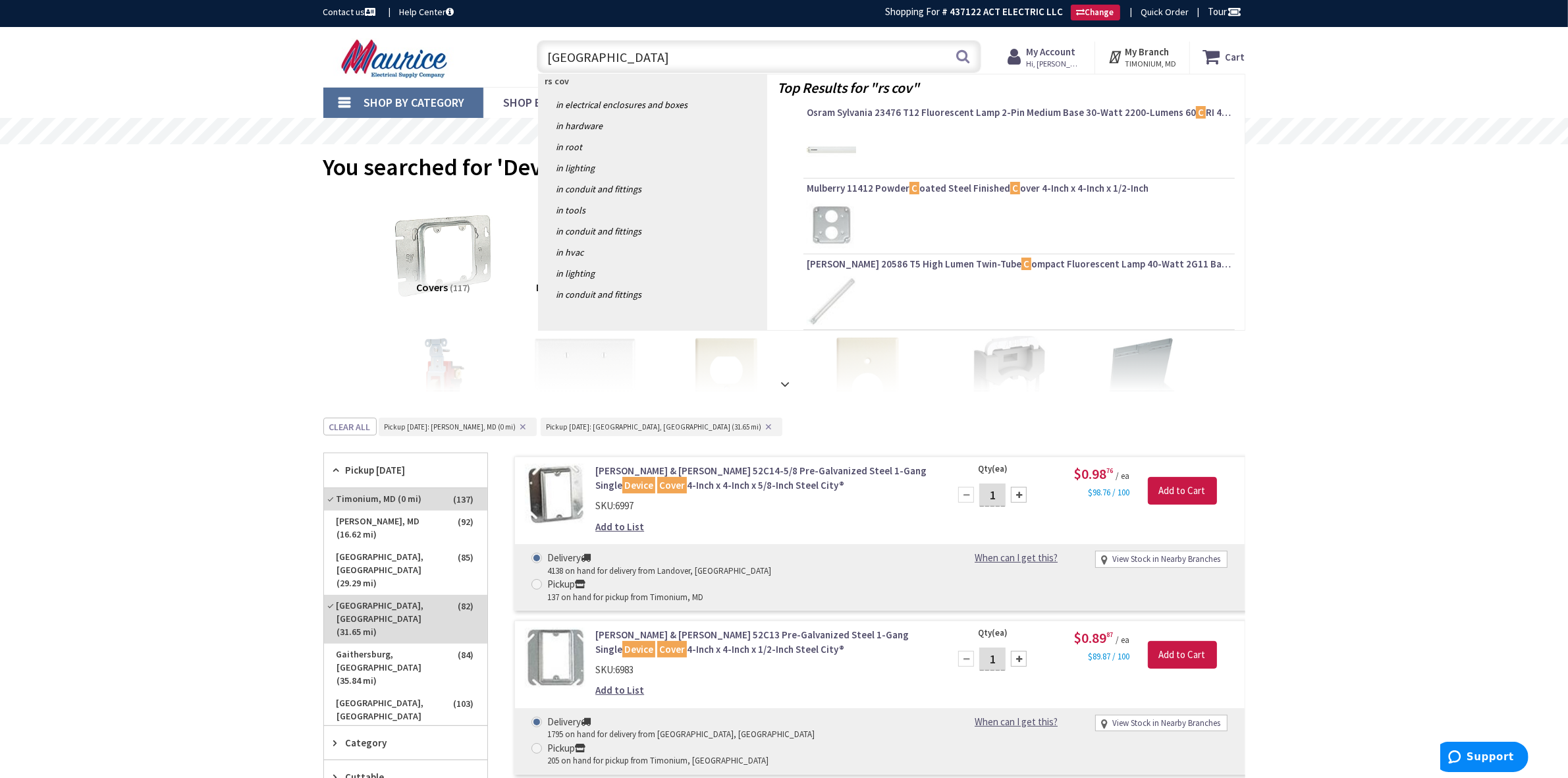
type input "rs cover"
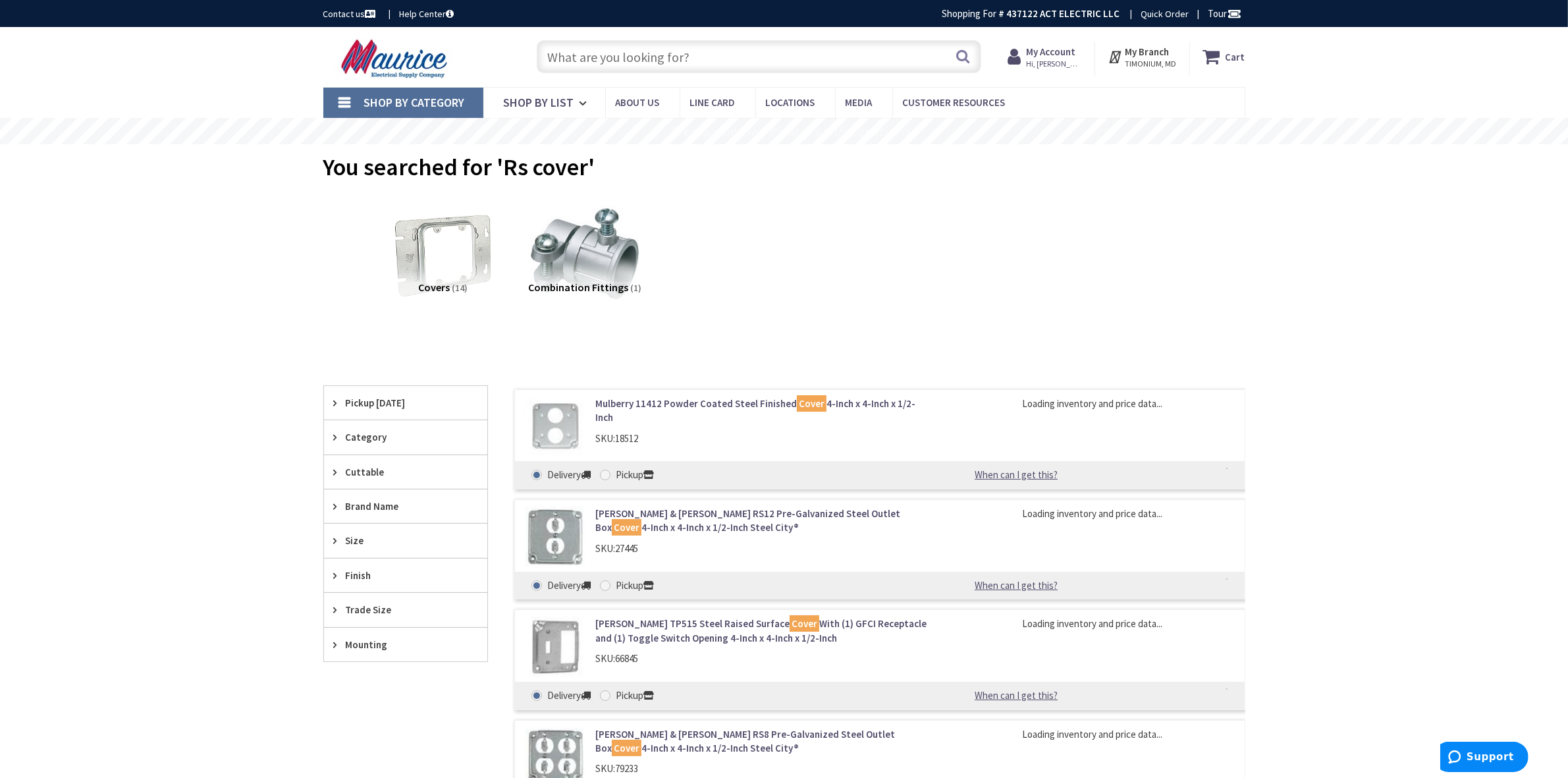
click at [403, 402] on span "Pickup [DATE]" at bounding box center [399, 402] width 107 height 14
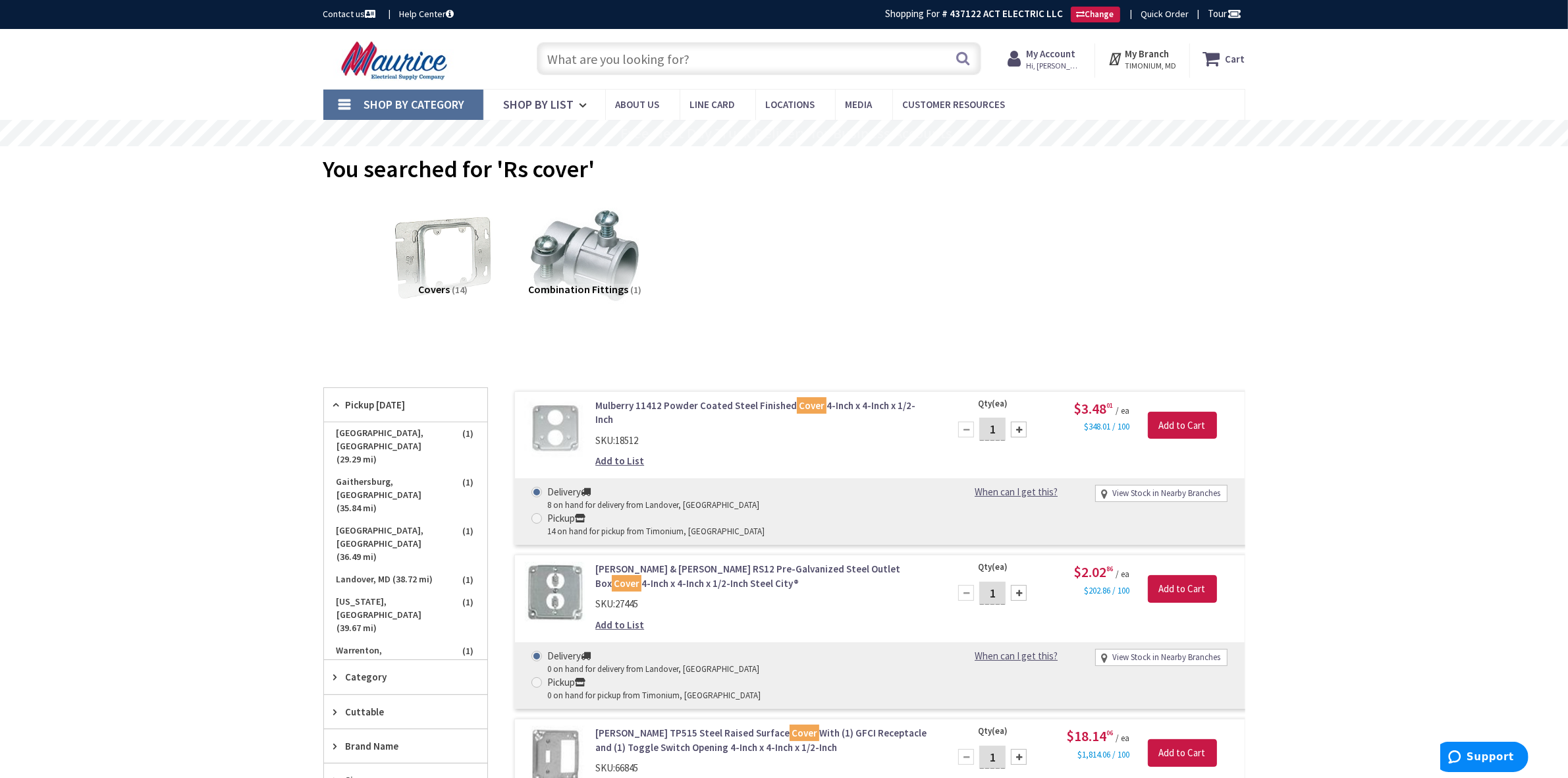
drag, startPoint x: 605, startPoint y: 53, endPoint x: 592, endPoint y: 60, distance: 14.8
click at [605, 53] on input "text" at bounding box center [758, 59] width 444 height 33
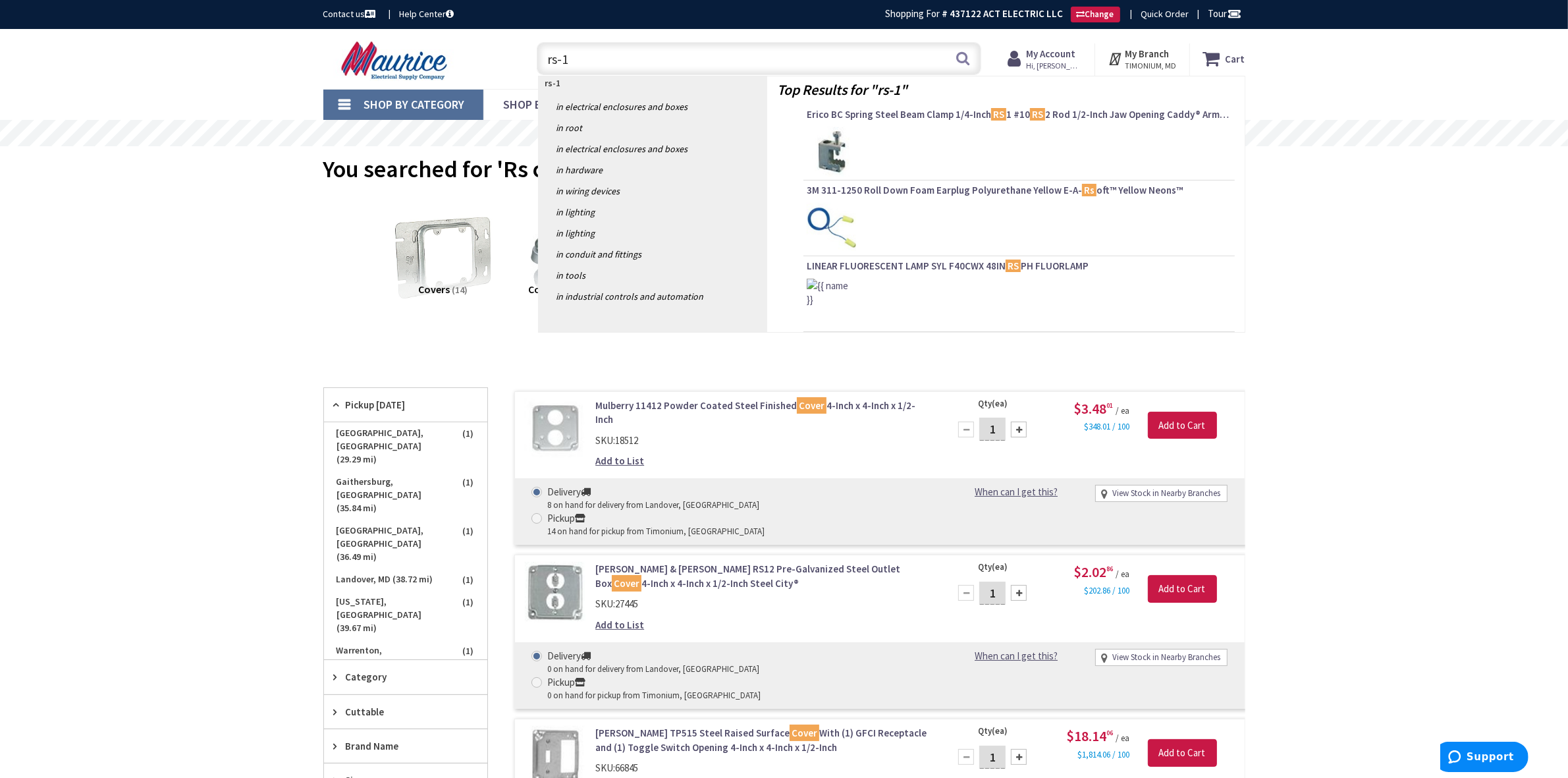
type input "rs-12"
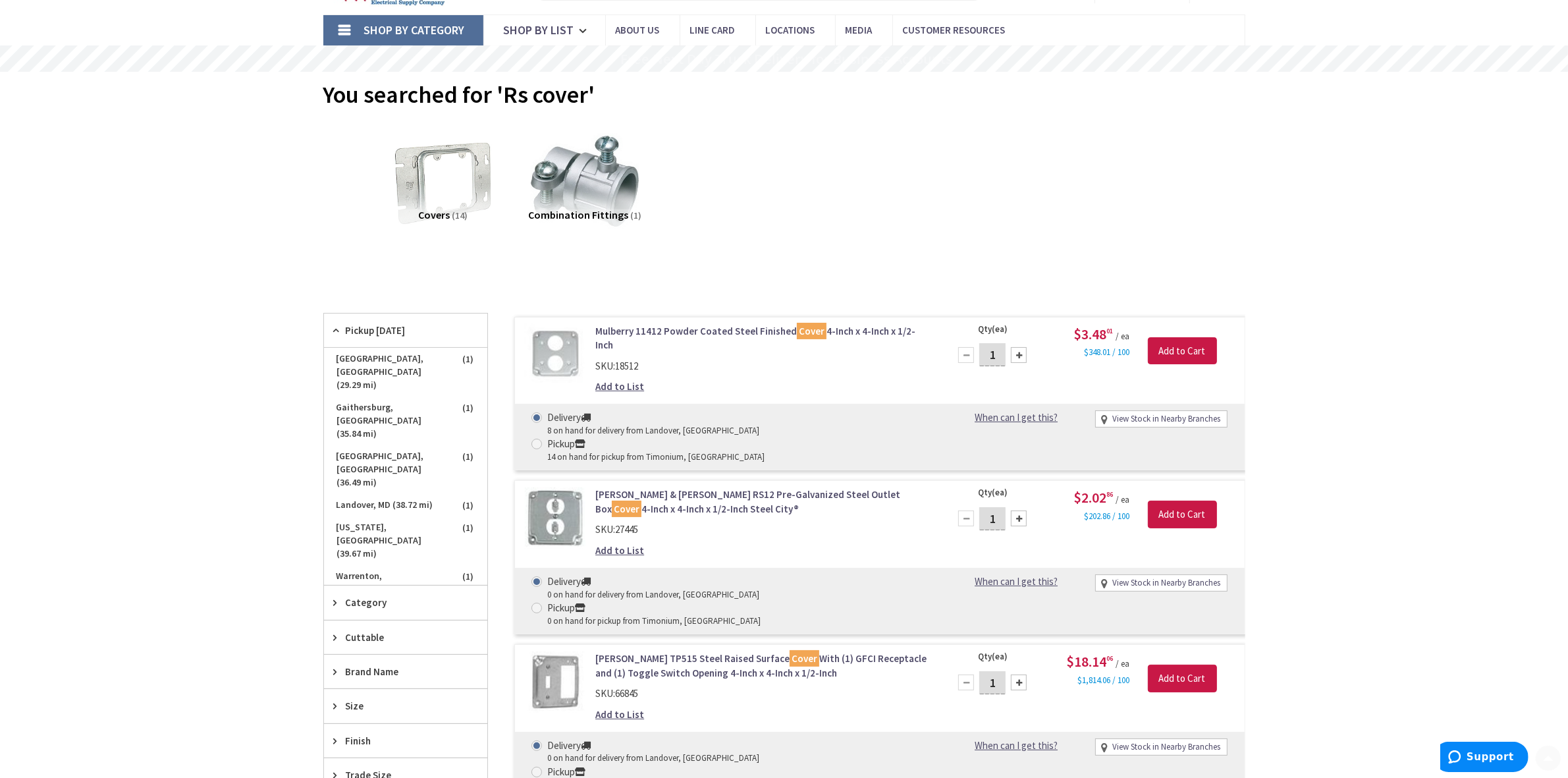
scroll to position [272, 0]
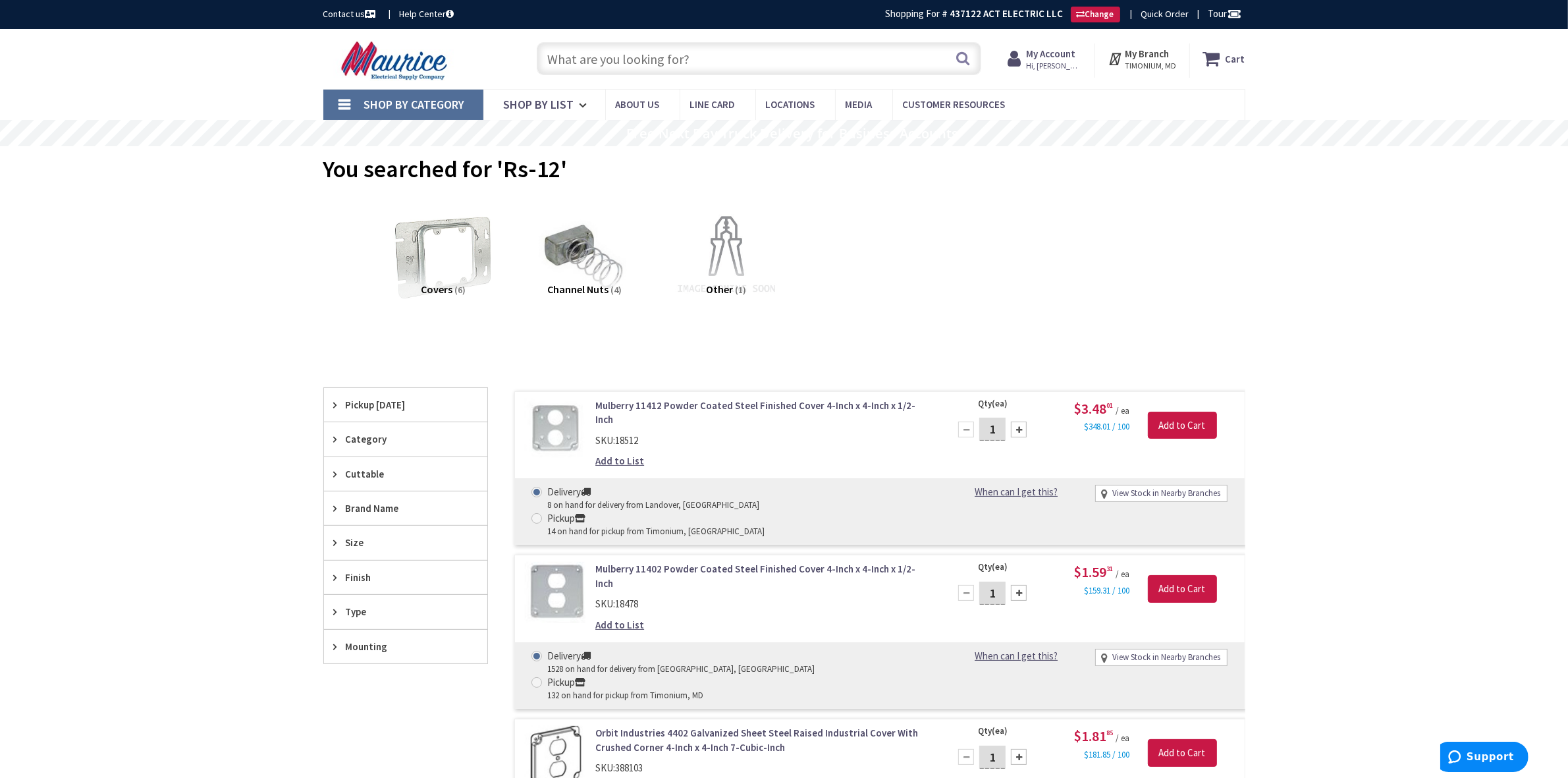
click at [637, 562] on link "Mulberry 11402 Powder Coated Steel Finished Cover 4-Inch x 4-Inch x 1/2-Inch" at bounding box center [763, 576] width 335 height 28
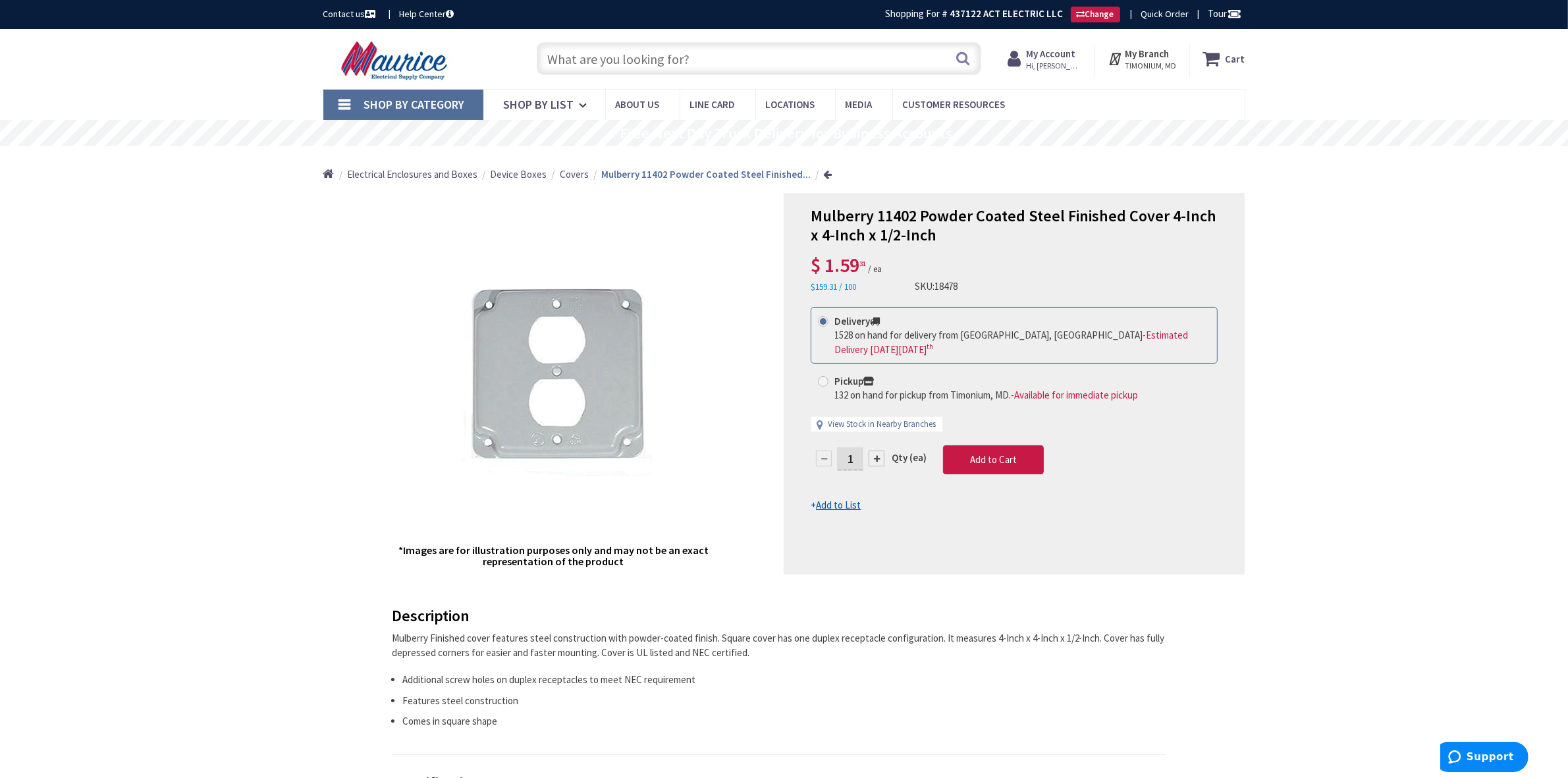
drag, startPoint x: 741, startPoint y: 55, endPoint x: 326, endPoint y: 114, distance: 419.2
click at [326, 114] on div "Mulberry 11402 Powder Coated Steel Finished Cover 4-Inch x 4-Inch x 1/2-Inch Es…" at bounding box center [784, 769] width 1568 height 1481
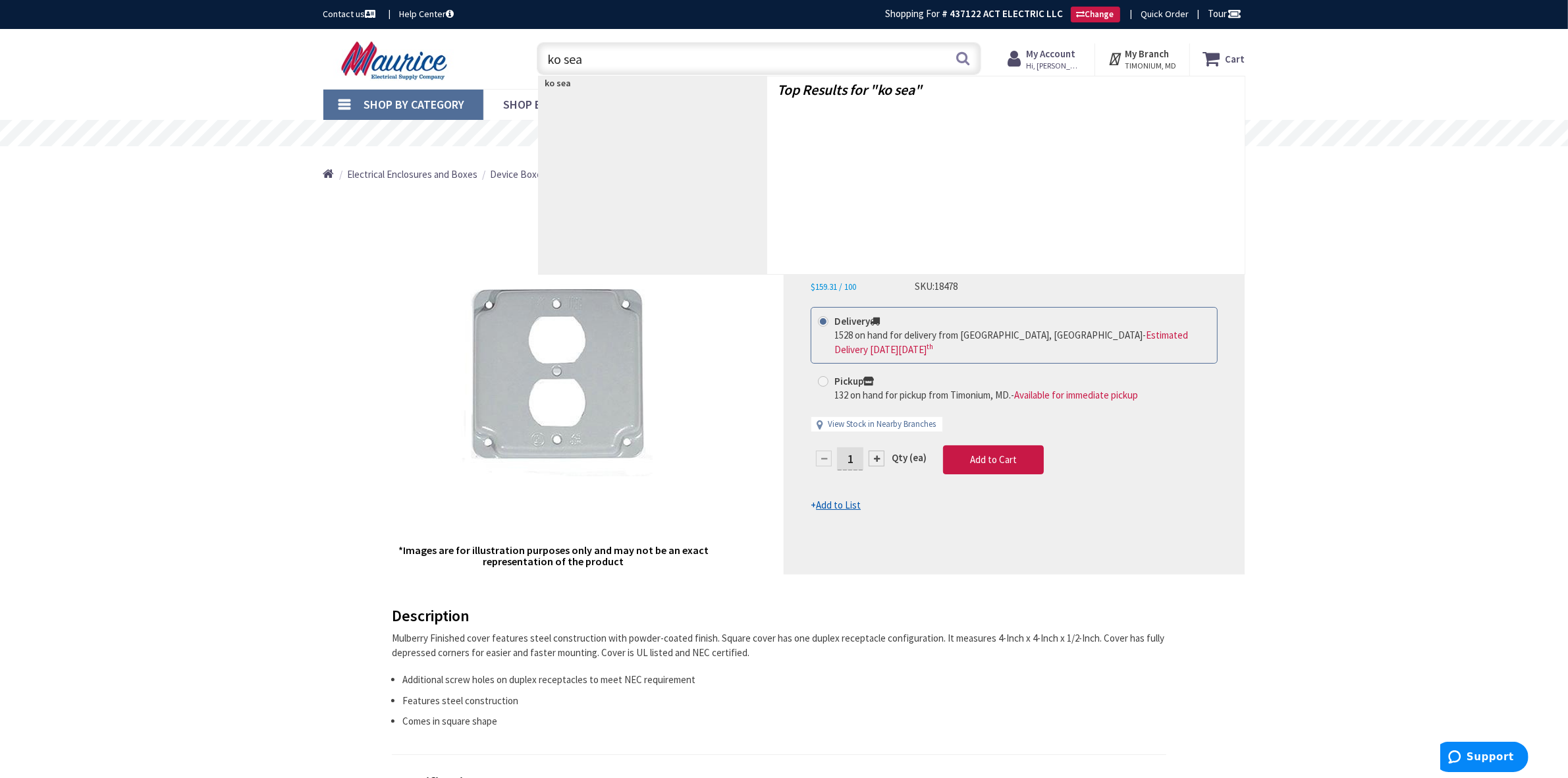
type input "ko seal"
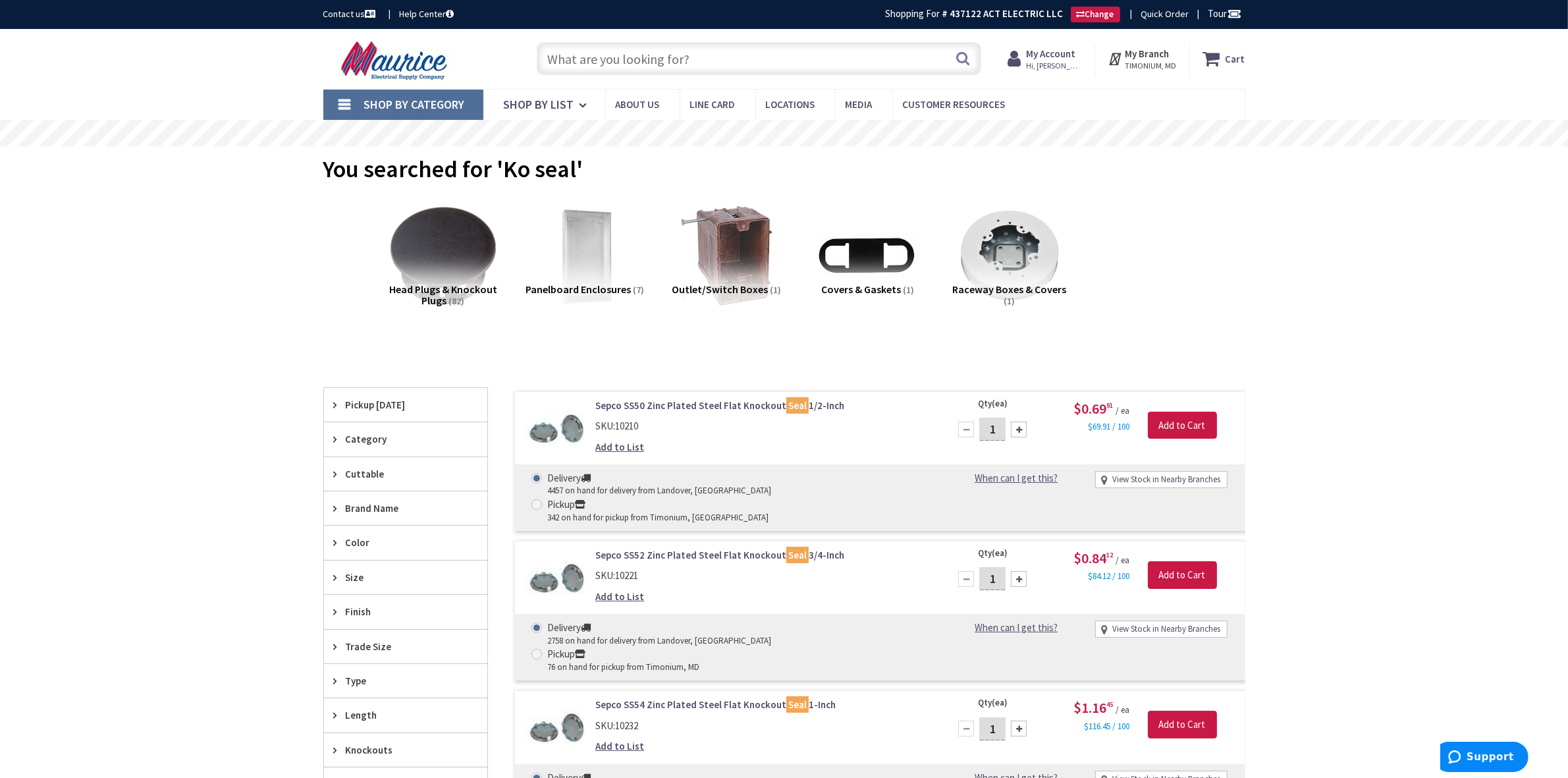
click at [657, 56] on input "text" at bounding box center [758, 59] width 444 height 33
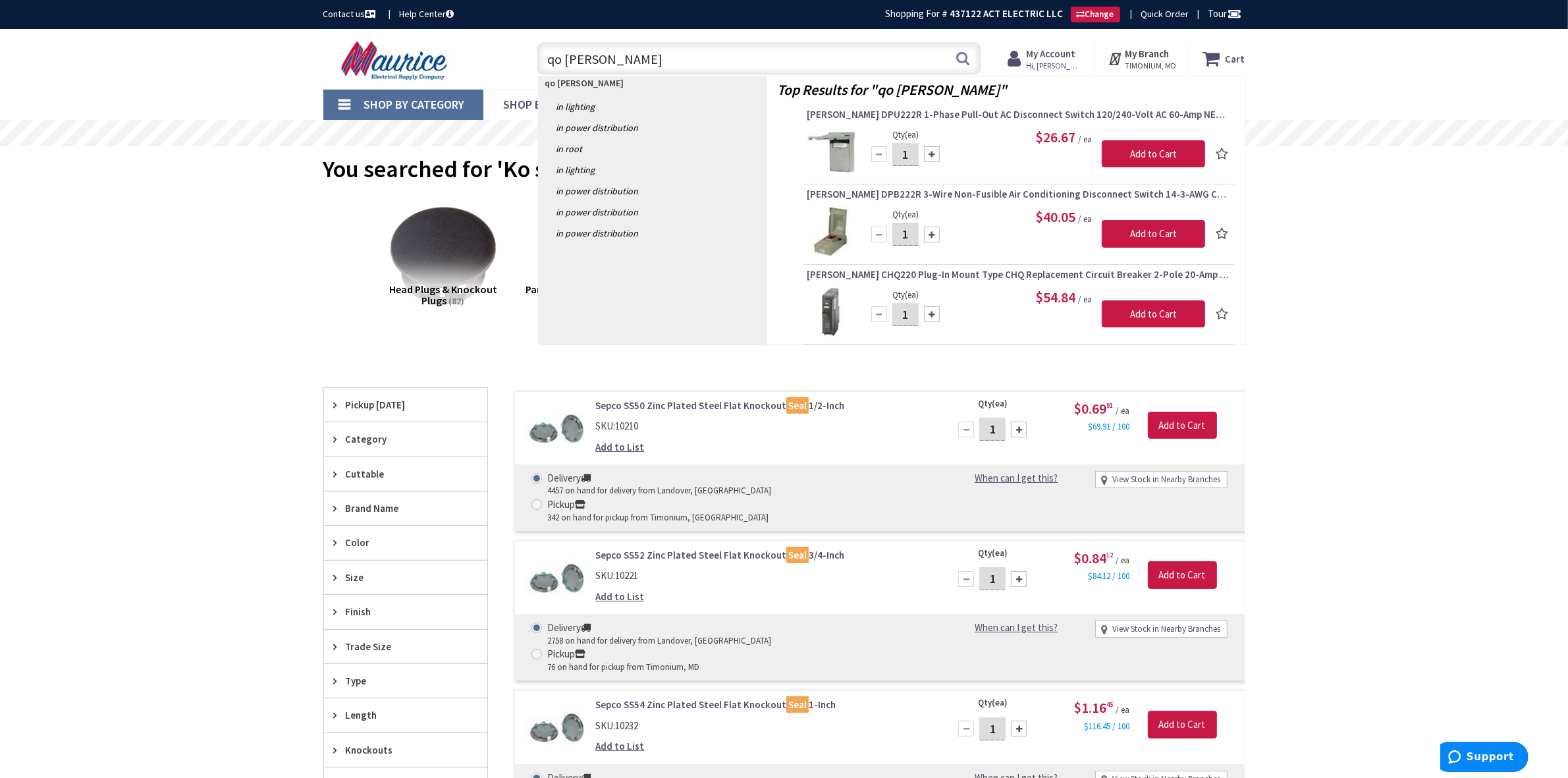
type input "qo tandem"
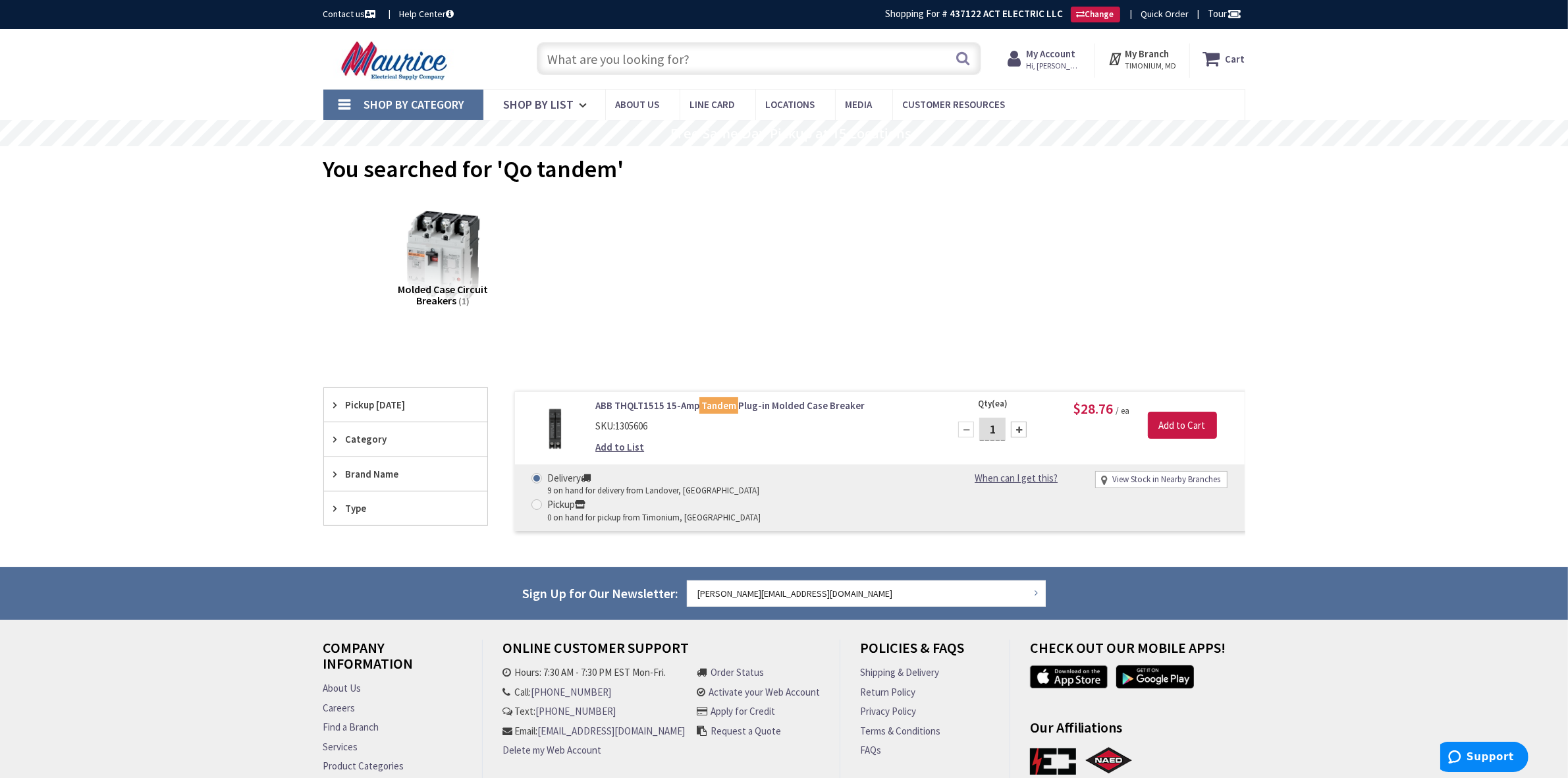
drag, startPoint x: 888, startPoint y: 66, endPoint x: 594, endPoint y: 62, distance: 294.0
click at [594, 64] on input "text" at bounding box center [758, 59] width 444 height 33
click at [584, 55] on input "text" at bounding box center [758, 59] width 444 height 33
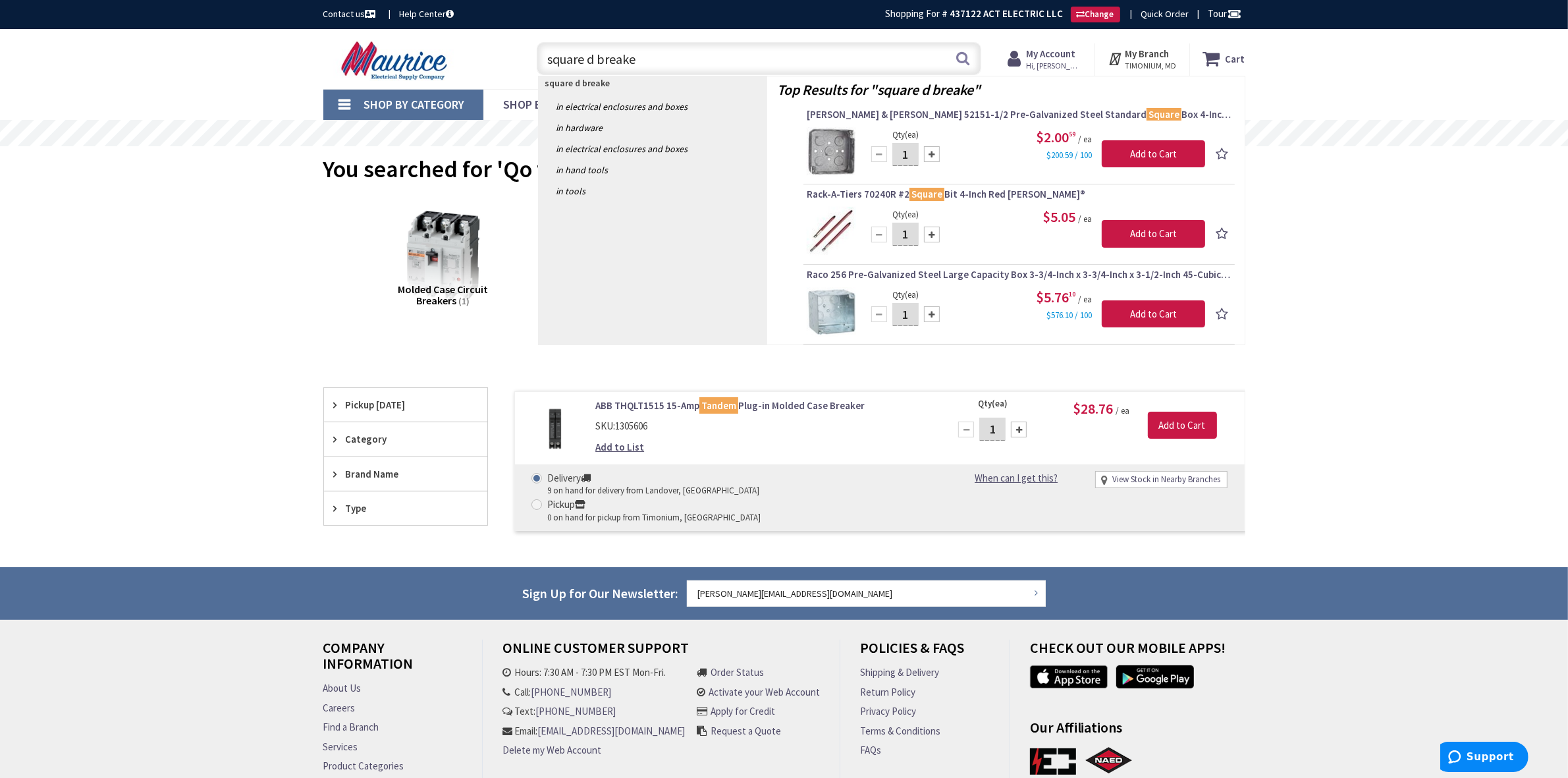
type input "square d breaker"
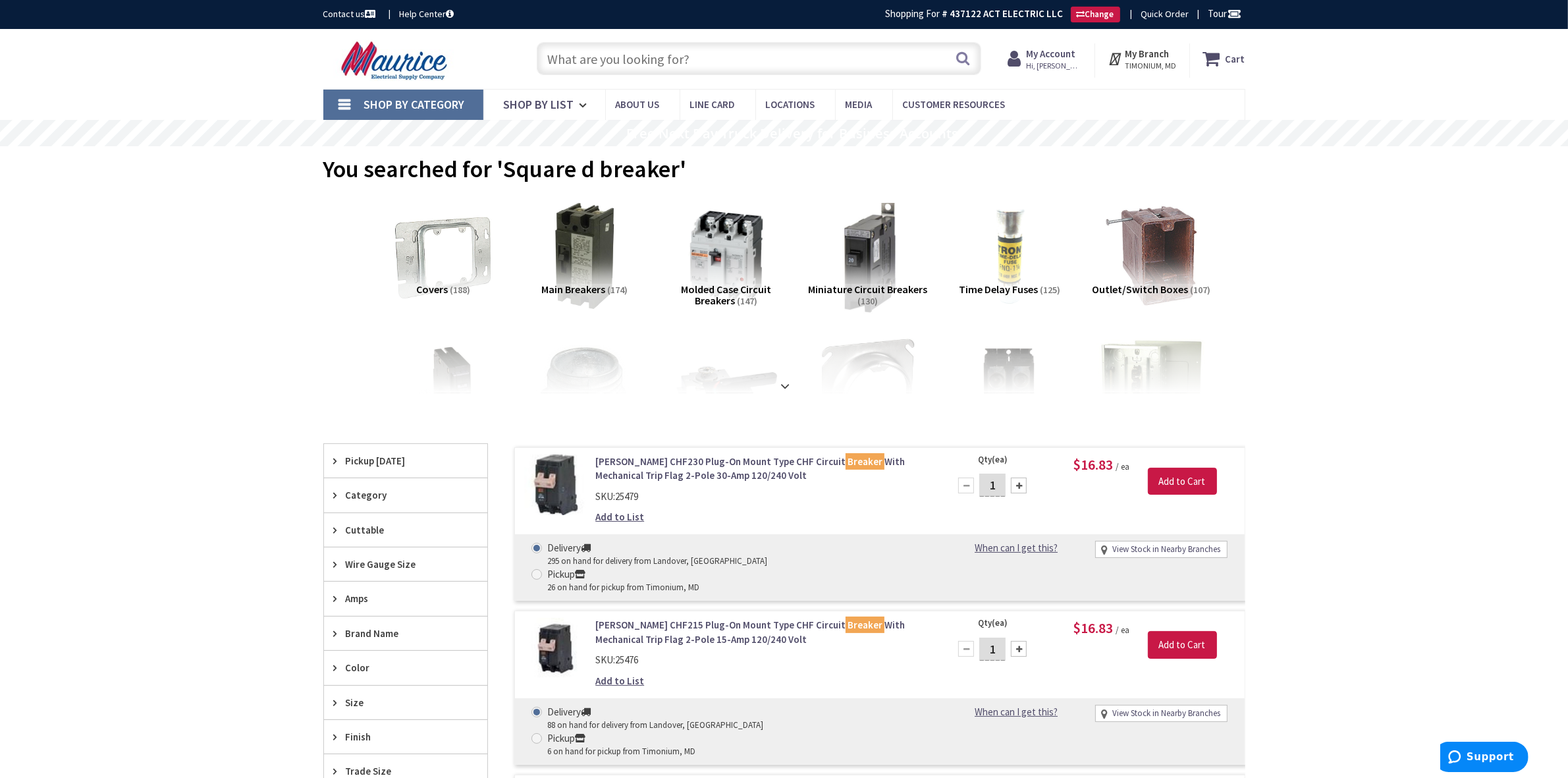
click at [874, 244] on img at bounding box center [868, 256] width 119 height 119
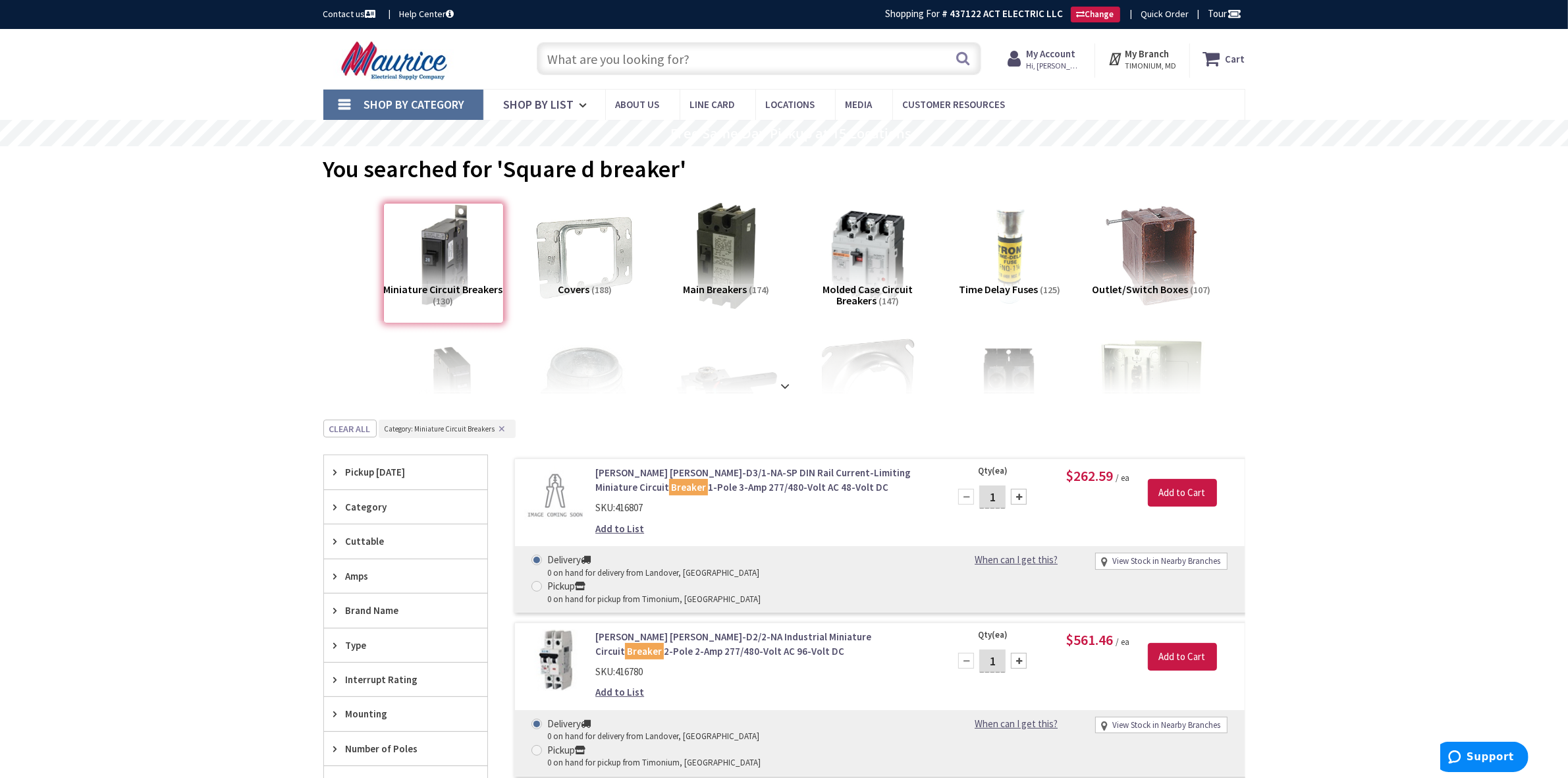
drag, startPoint x: 1035, startPoint y: 70, endPoint x: 1035, endPoint y: 78, distance: 8.0
click at [1036, 69] on span "Hi, Thomas" at bounding box center [1054, 66] width 56 height 11
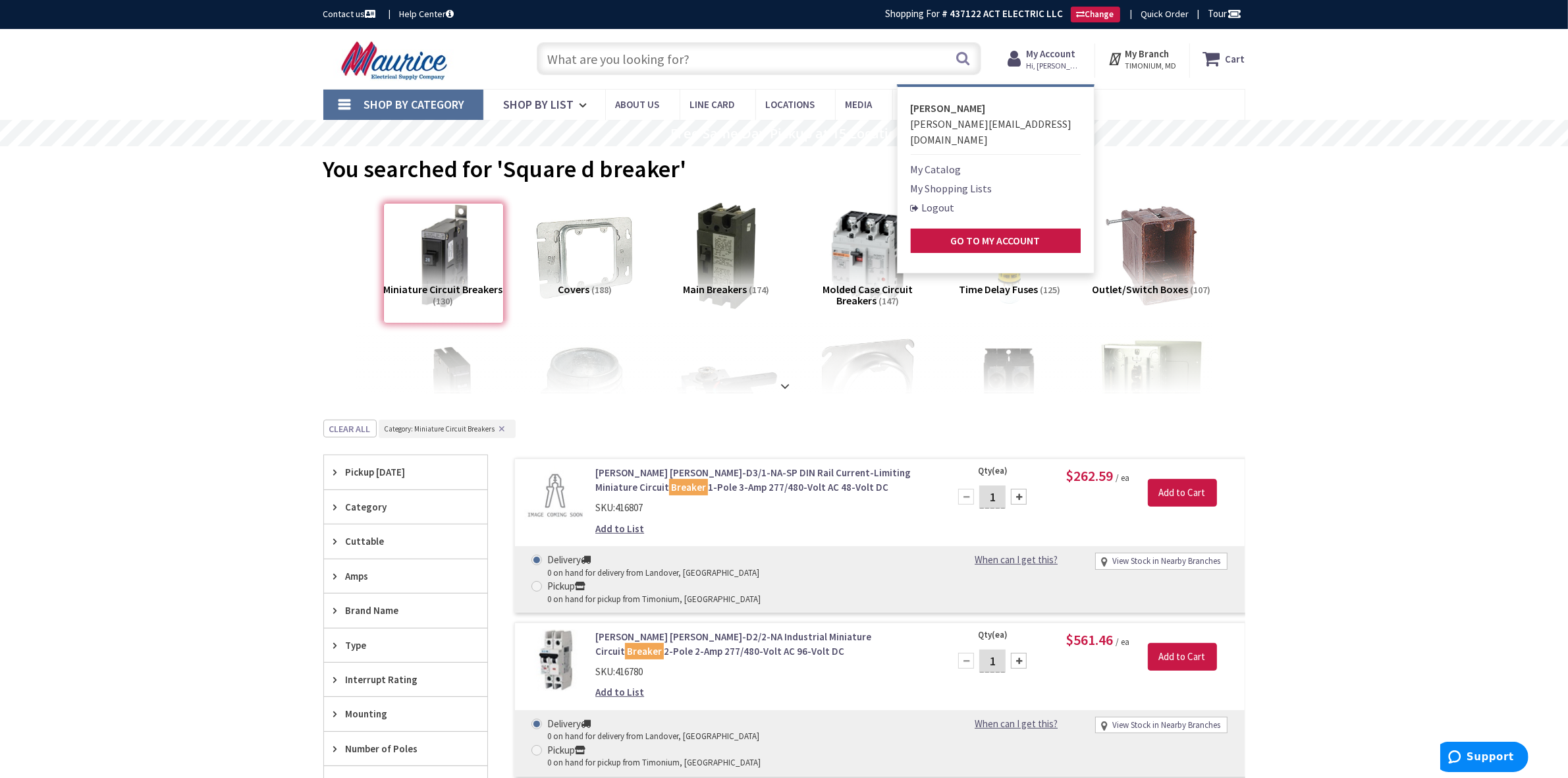
click at [952, 162] on link "My Catalog" at bounding box center [936, 170] width 51 height 16
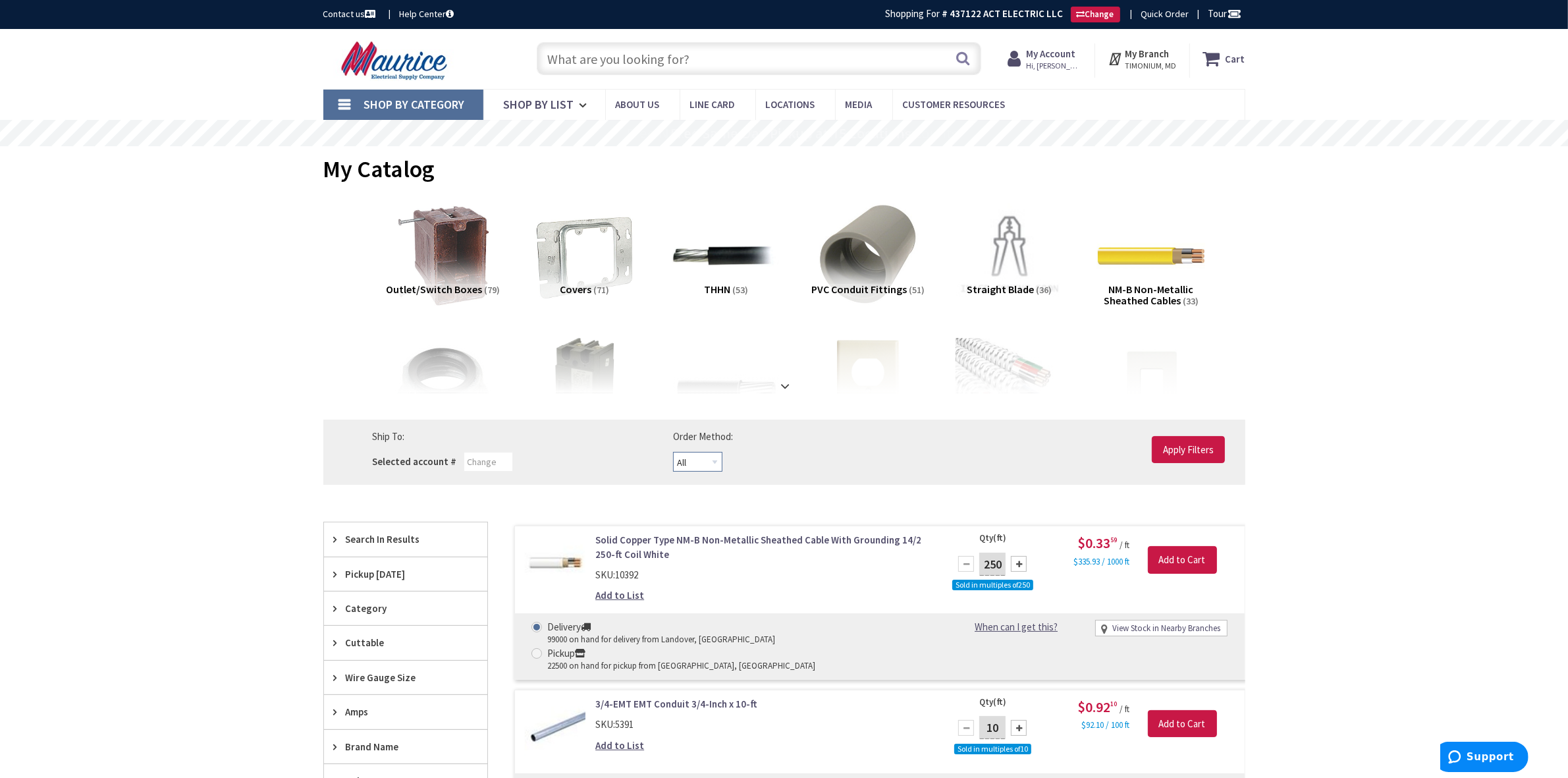
click at [713, 465] on select "All Offline Online" at bounding box center [698, 462] width 50 height 20
click at [1176, 448] on input "Apply Filters" at bounding box center [1188, 450] width 73 height 28
click at [678, 59] on input "text" at bounding box center [758, 59] width 444 height 33
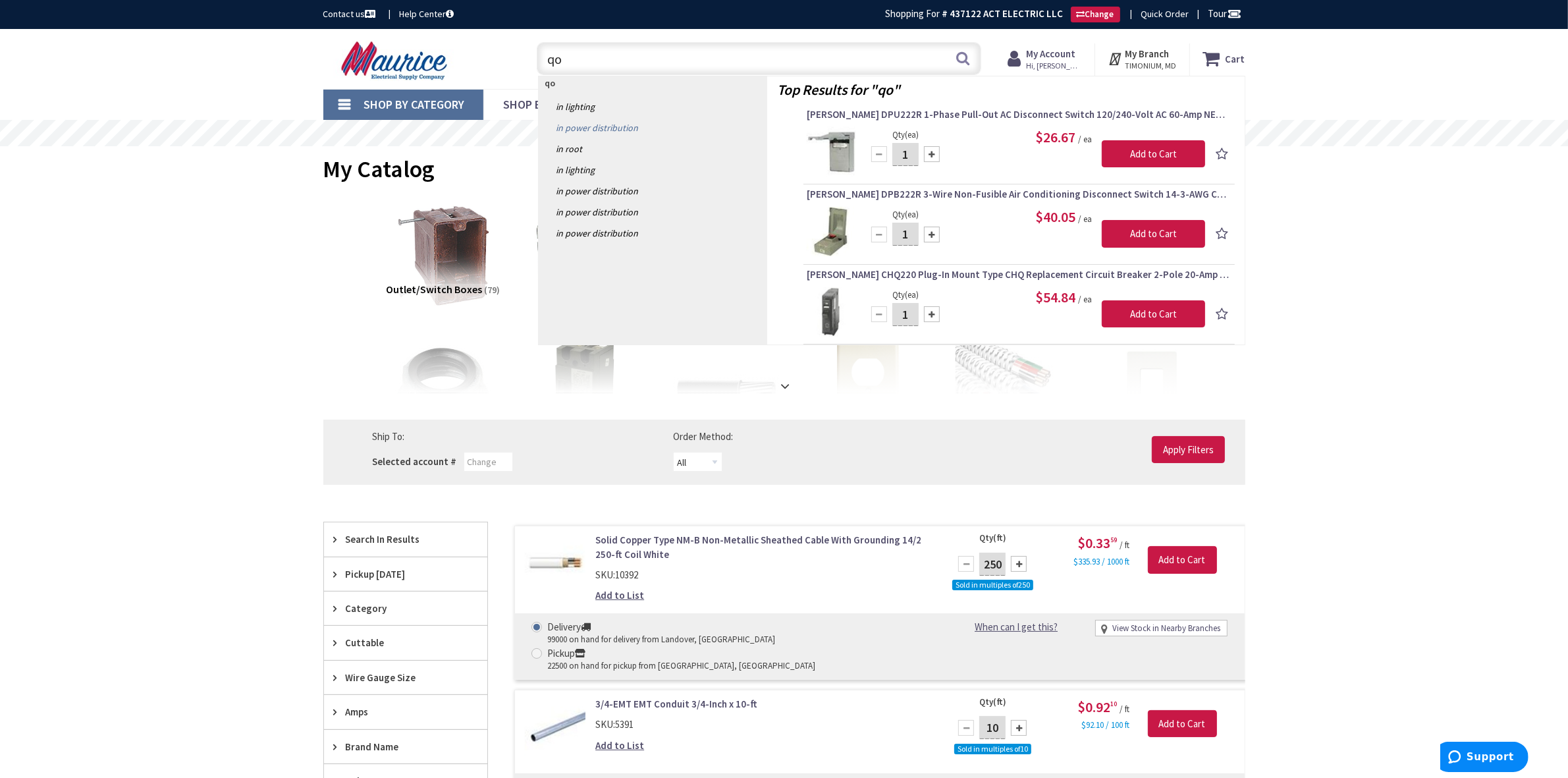
type input "qo"
click at [611, 124] on link "in Power Distribution" at bounding box center [653, 128] width 229 height 21
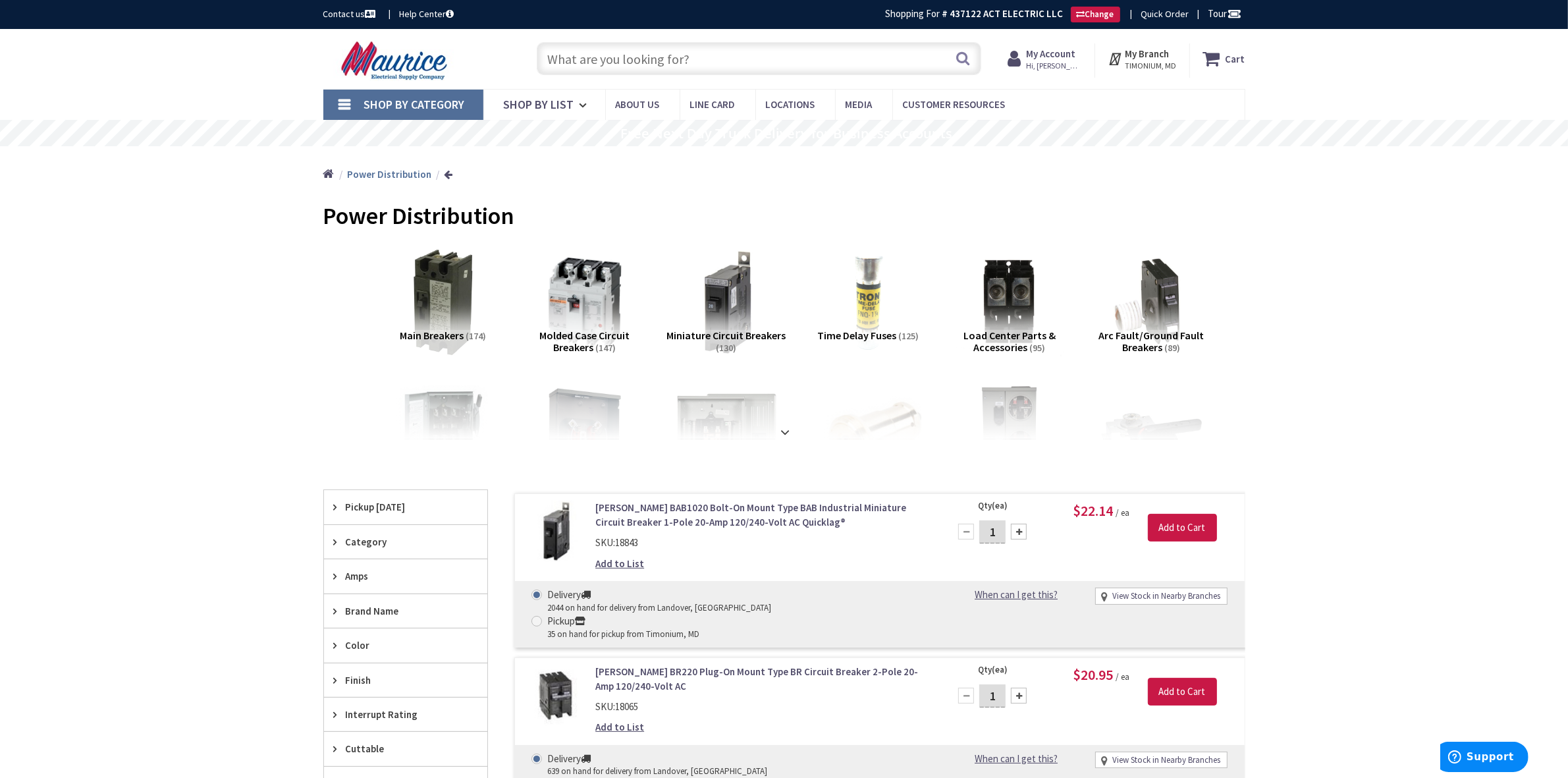
click at [566, 54] on input "text" at bounding box center [758, 59] width 444 height 33
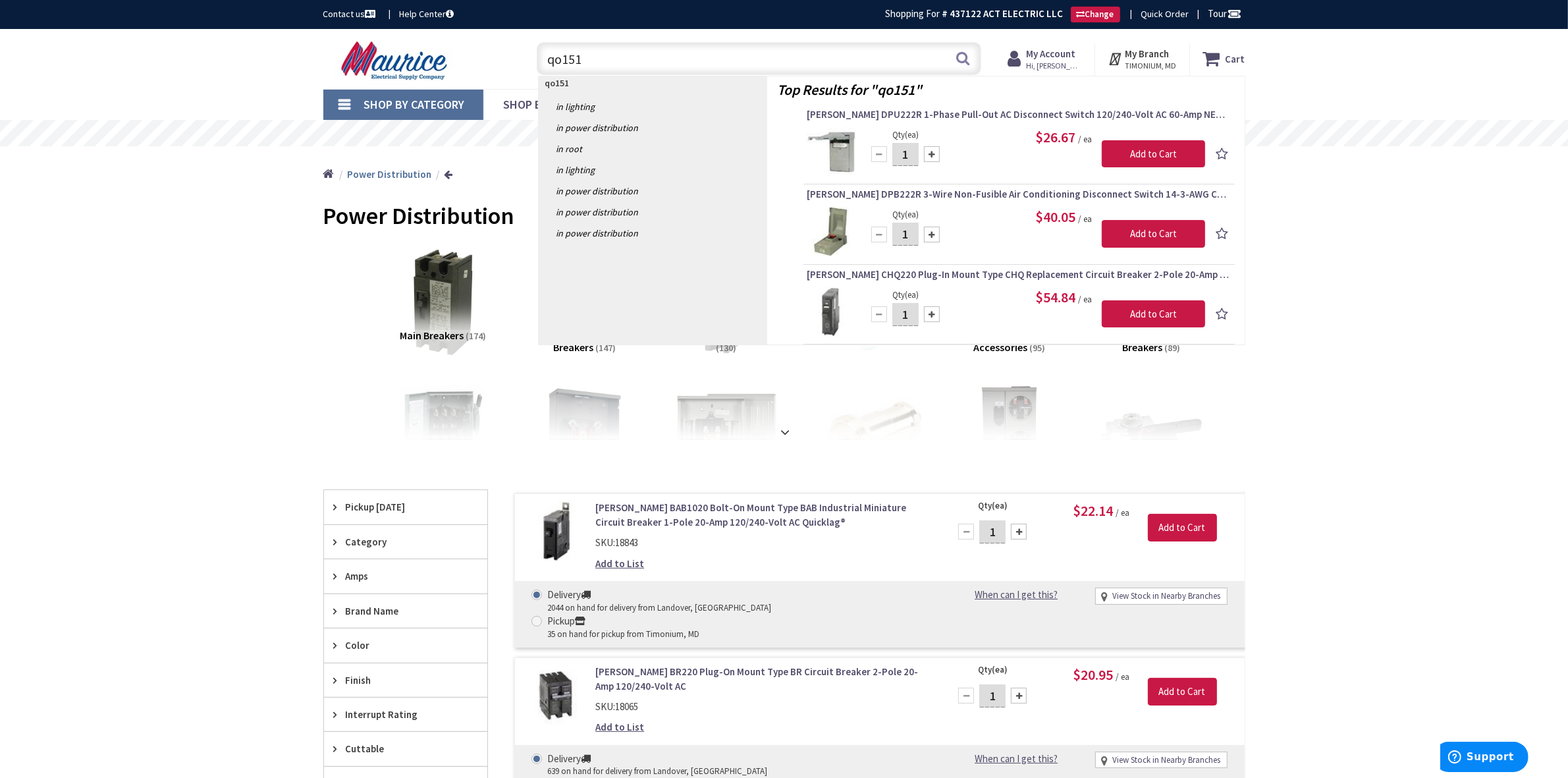
type input "qo1515"
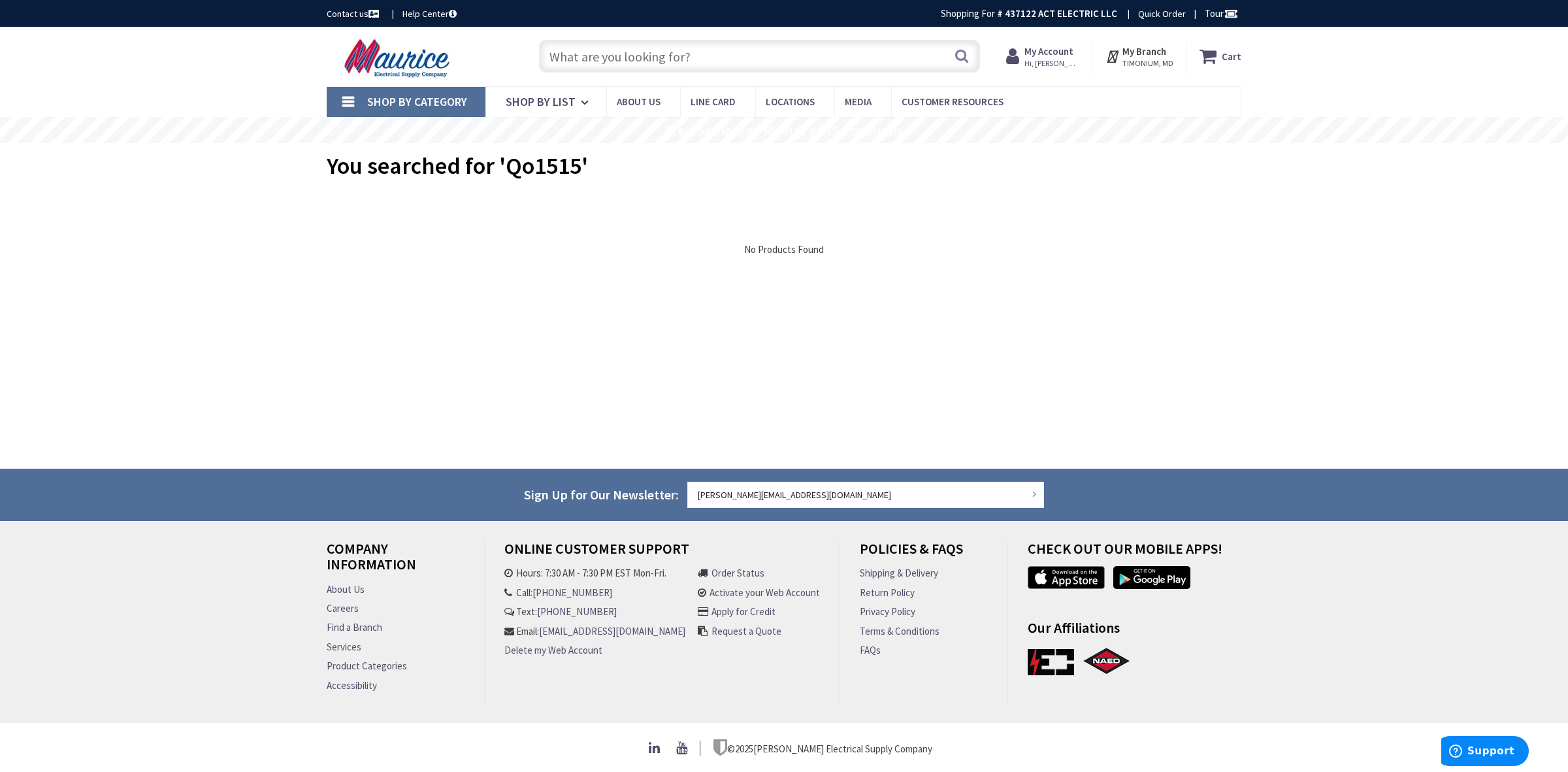
click at [1038, 55] on strong "My Account" at bounding box center [1049, 51] width 49 height 12
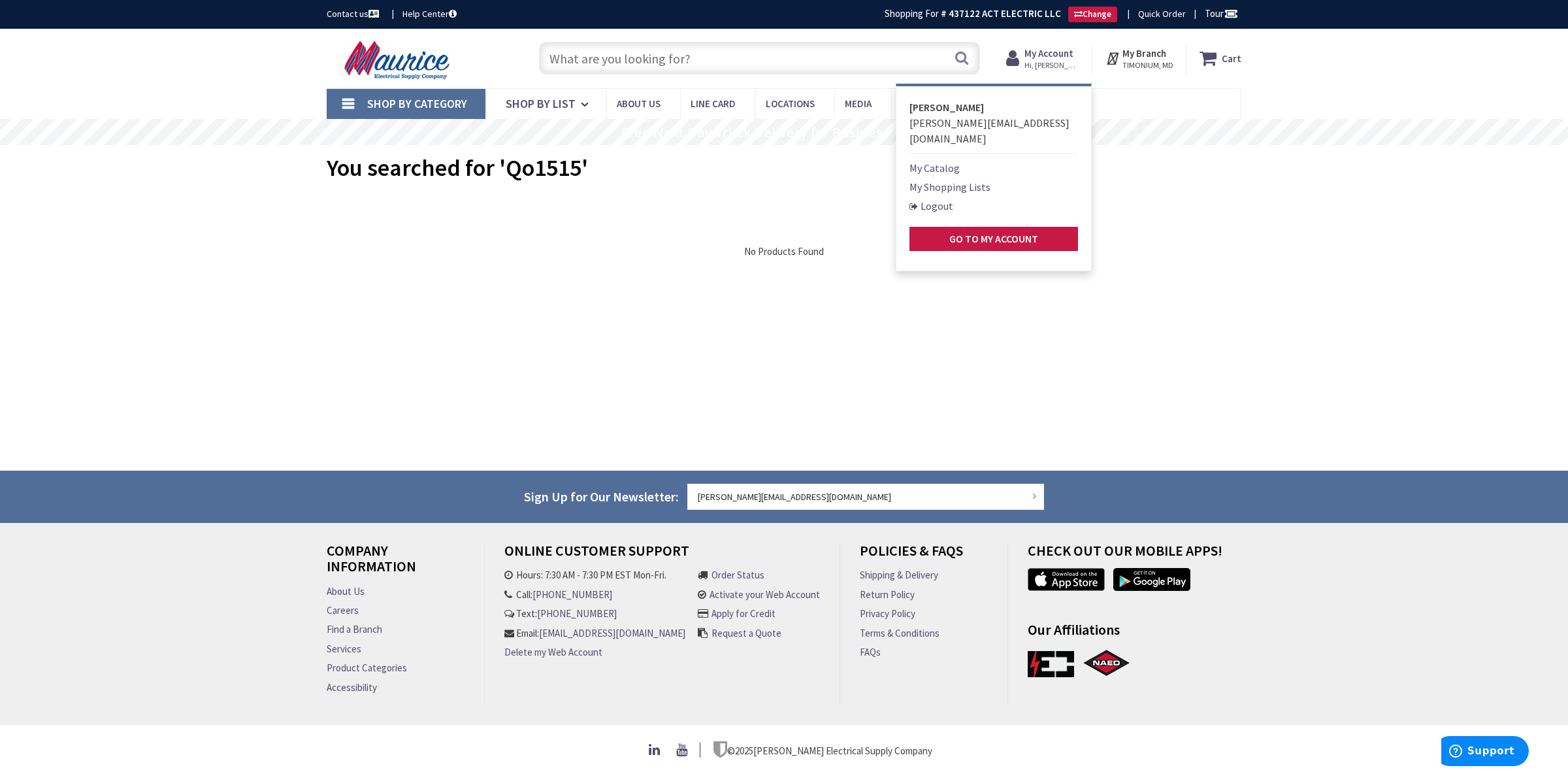
click at [938, 198] on link "Logout" at bounding box center [931, 206] width 44 height 16
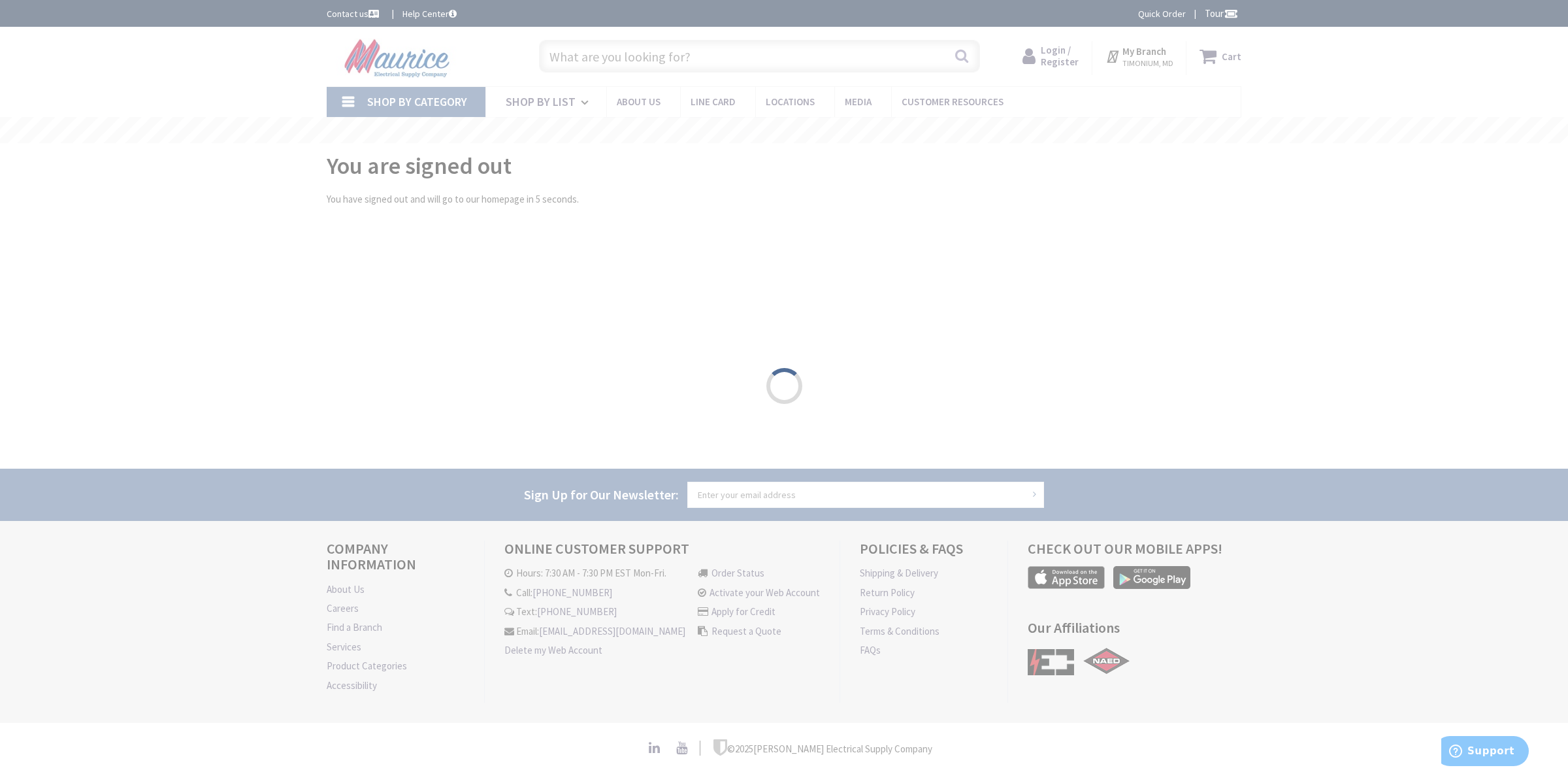
click at [720, 60] on div "Please wait..." at bounding box center [784, 386] width 1568 height 772
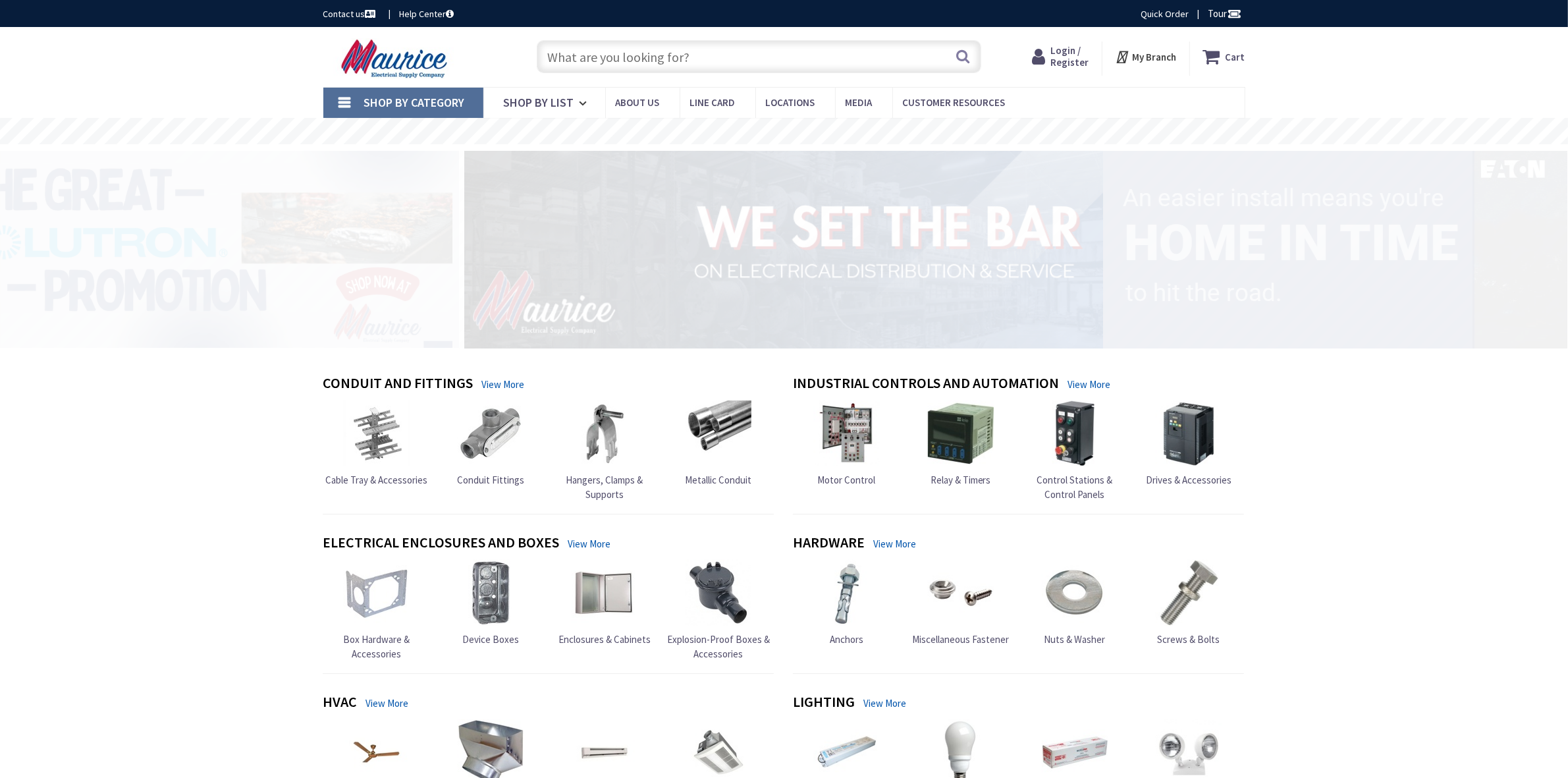
click at [647, 60] on input "text" at bounding box center [758, 57] width 444 height 33
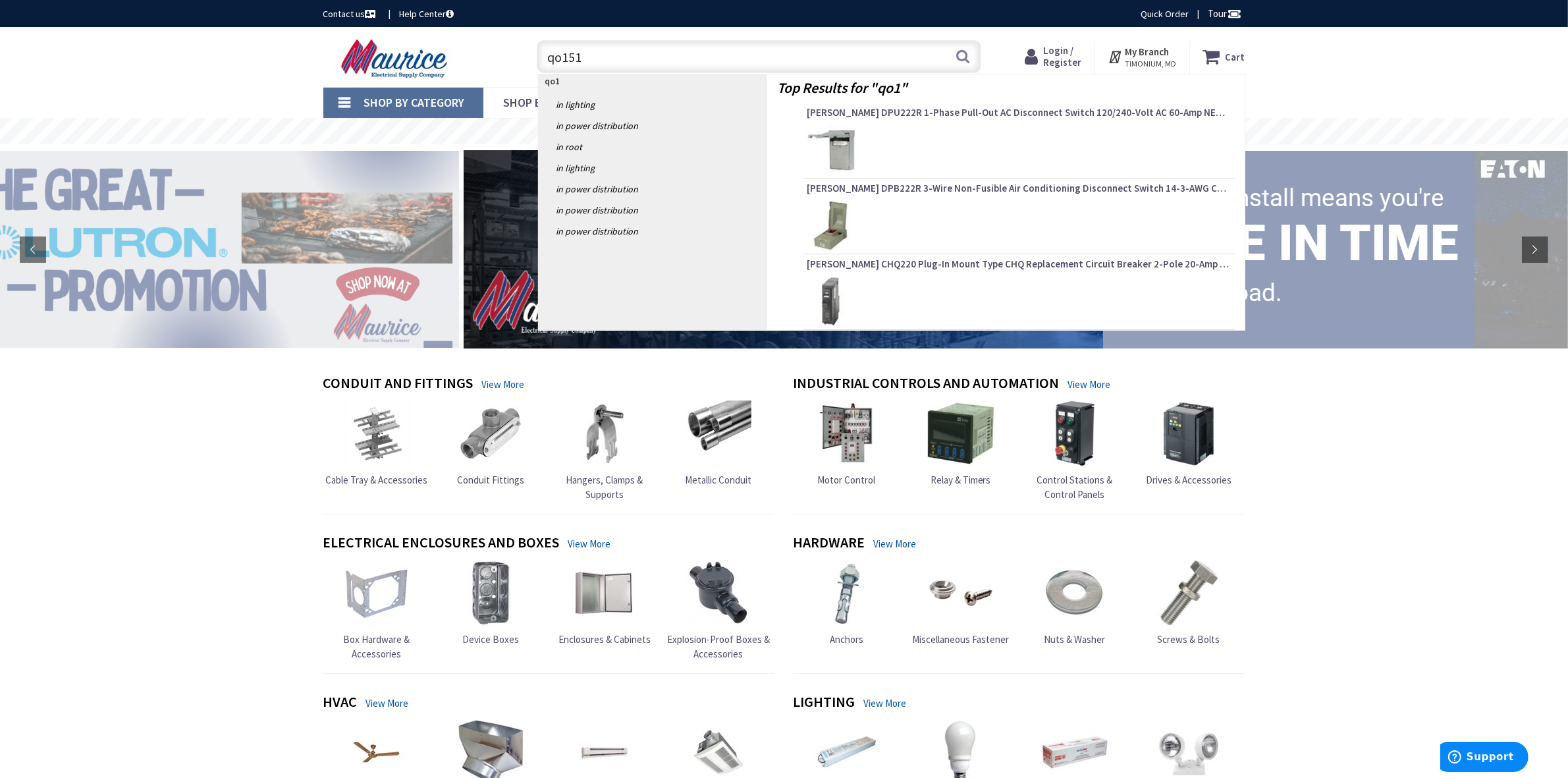
type input "qo1515"
